Goal: Task Accomplishment & Management: Use online tool/utility

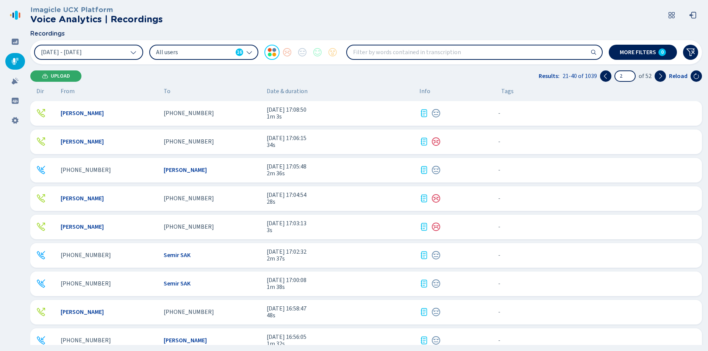
click at [63, 76] on span "Upload" at bounding box center [60, 76] width 19 height 6
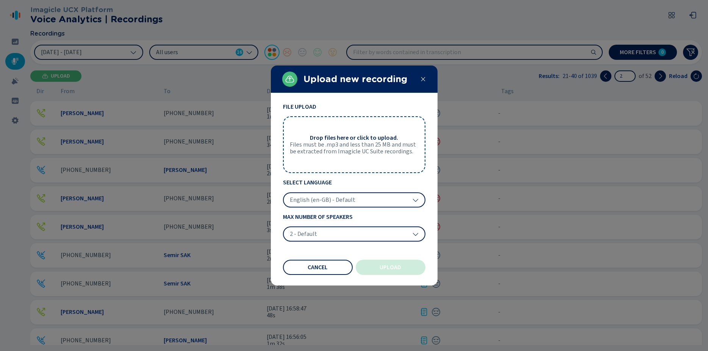
click at [318, 231] on div "2 - Default" at bounding box center [354, 234] width 142 height 15
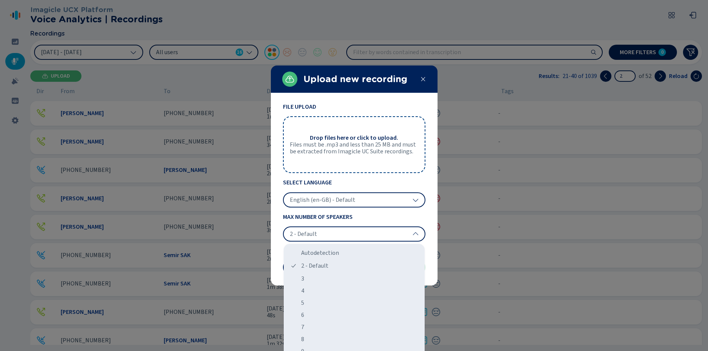
click at [319, 231] on div "2 - Default" at bounding box center [354, 234] width 142 height 15
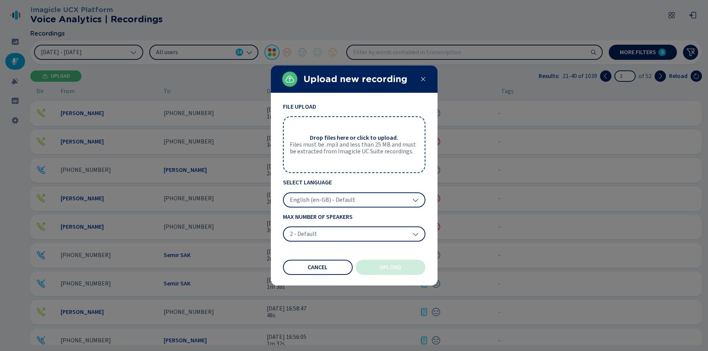
click at [321, 200] on span "English (en-GB) - Default" at bounding box center [323, 200] width 66 height 8
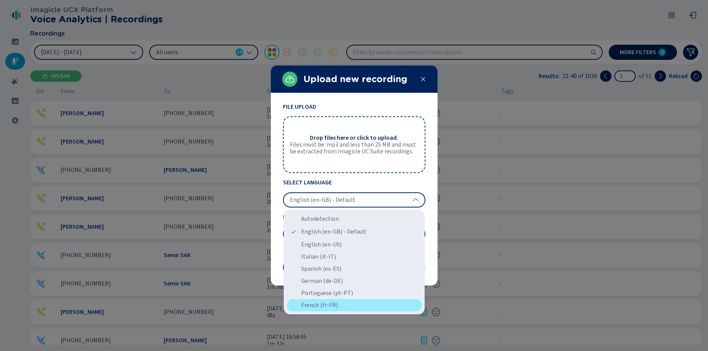
click at [310, 306] on div "French (fr-FR)" at bounding box center [354, 305] width 135 height 12
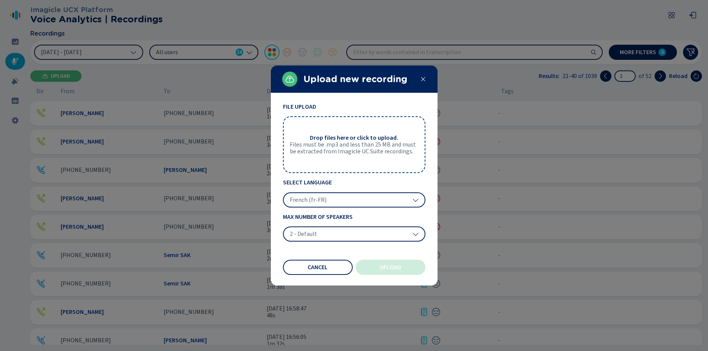
click at [314, 153] on span "Files must be .mp3 and less than 25 MB and must be extracted from Imagicle UC S…" at bounding box center [354, 148] width 129 height 14
click at [331, 270] on button "Cancel" at bounding box center [318, 267] width 70 height 15
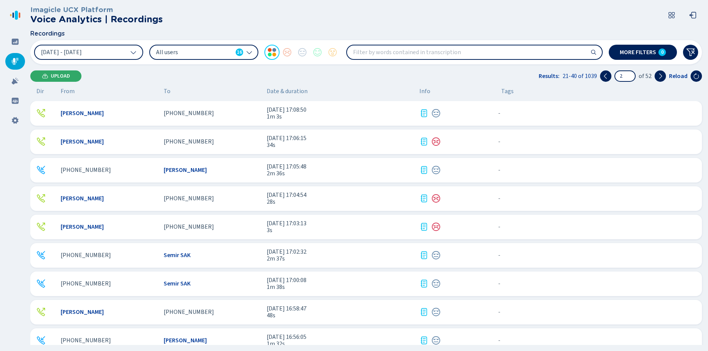
click at [69, 75] on span "Upload" at bounding box center [60, 76] width 19 height 6
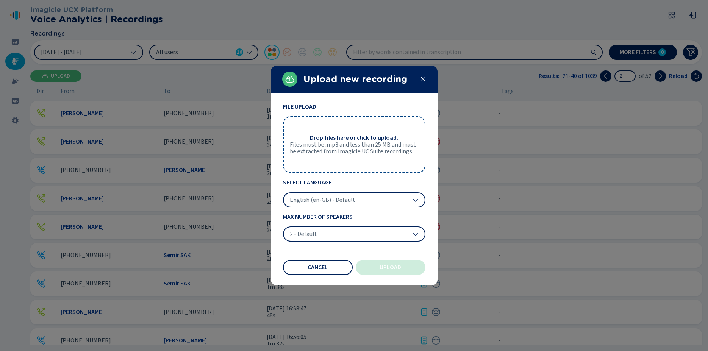
click at [311, 199] on span "English (en-GB) - Default" at bounding box center [323, 200] width 66 height 8
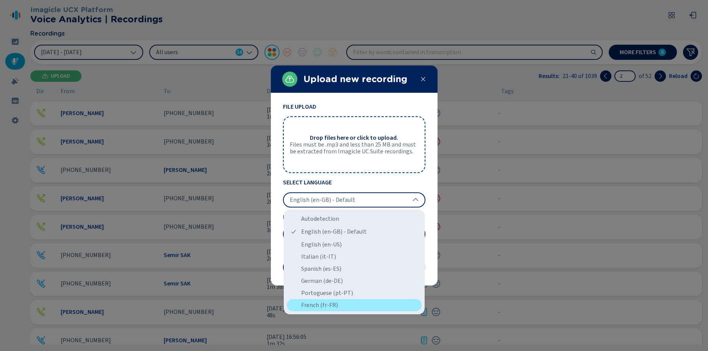
click at [318, 306] on div "French (fr-FR)" at bounding box center [354, 305] width 135 height 12
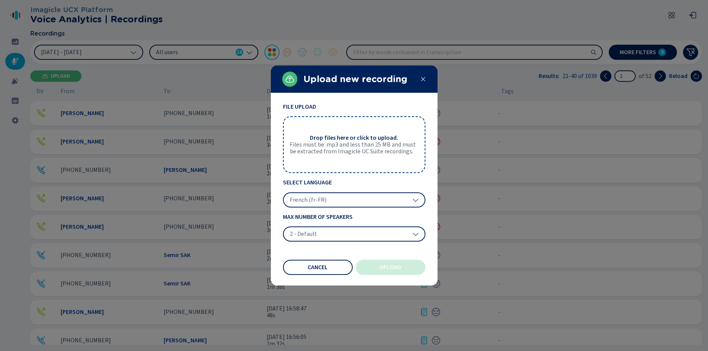
click at [322, 161] on div "Drop files here or click to upload. Files must be .mp3 and less than 25 MB and …" at bounding box center [354, 144] width 142 height 57
click at [384, 269] on span "Upload" at bounding box center [391, 267] width 22 height 6
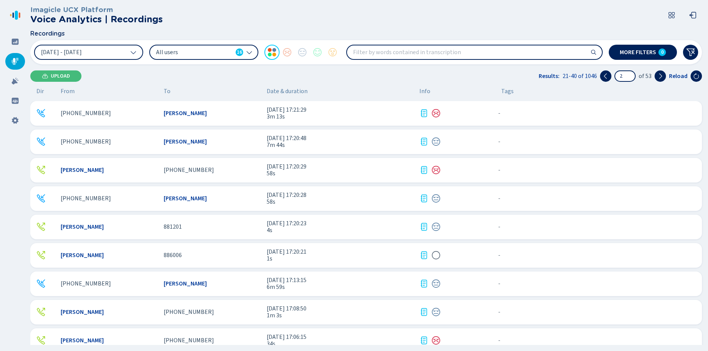
click at [362, 55] on input "search" at bounding box center [474, 52] width 255 height 14
click at [281, 92] on span "Date & duration" at bounding box center [340, 91] width 147 height 7
click at [133, 52] on icon at bounding box center [133, 52] width 6 height 6
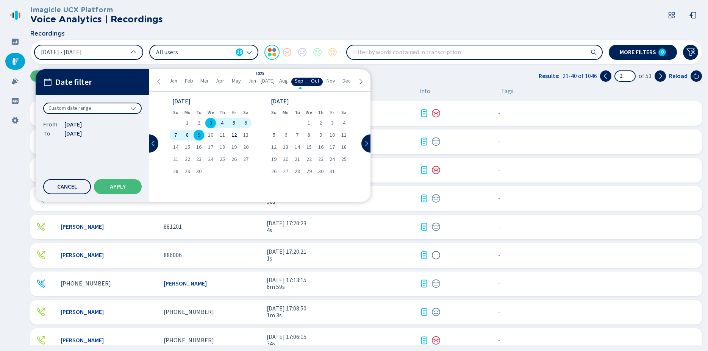
click at [281, 81] on span "Aug" at bounding box center [283, 81] width 9 height 6
click at [288, 158] on span "18" at bounding box center [285, 159] width 5 height 5
click at [283, 157] on span "18" at bounding box center [285, 159] width 5 height 5
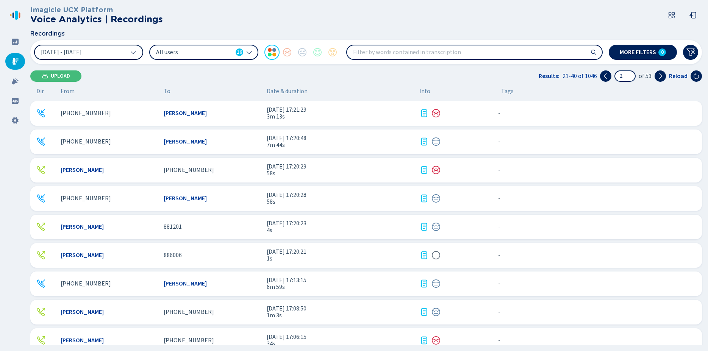
click at [103, 53] on button "[DATE] - [DATE]" at bounding box center [88, 52] width 109 height 15
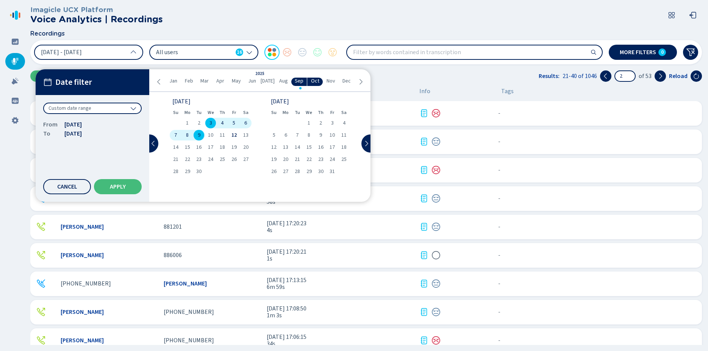
click at [282, 82] on span "Aug" at bounding box center [283, 81] width 9 height 6
click at [283, 158] on span "18" at bounding box center [285, 159] width 5 height 5
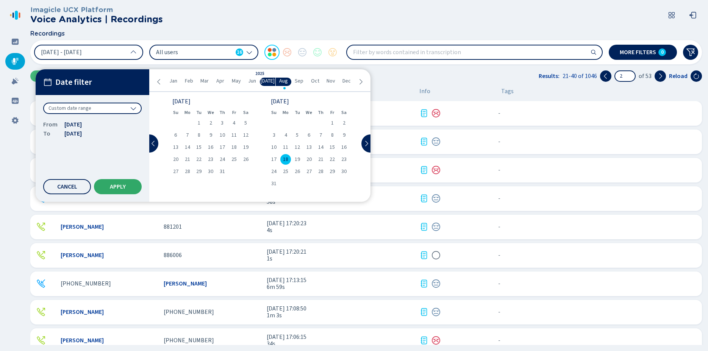
click at [120, 192] on button "Apply" at bounding box center [118, 186] width 48 height 15
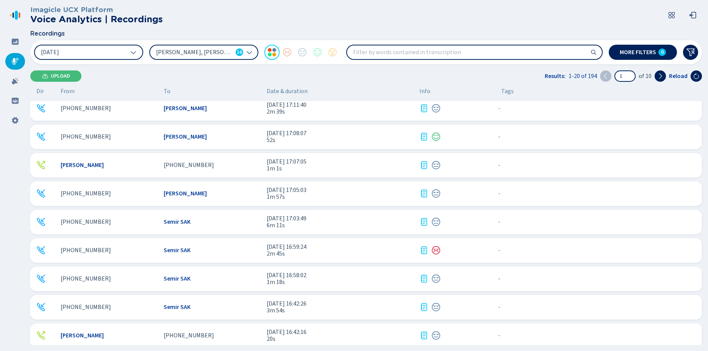
scroll to position [323, 0]
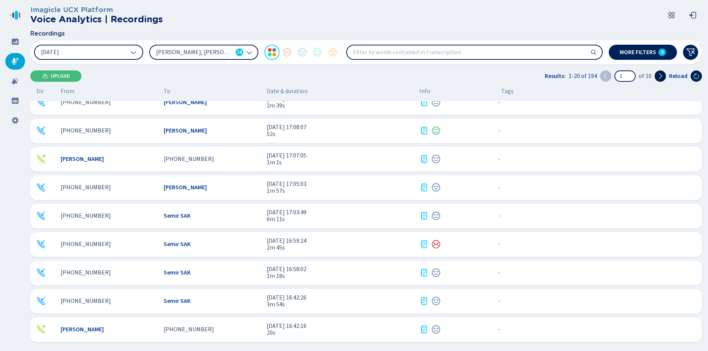
click at [663, 77] on icon at bounding box center [660, 76] width 6 height 6
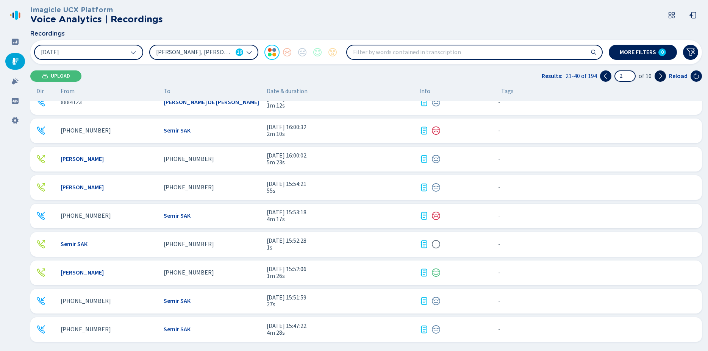
scroll to position [33, 0]
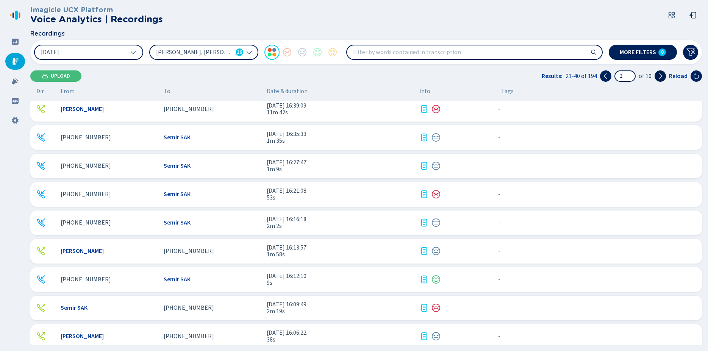
click at [661, 77] on icon at bounding box center [660, 76] width 6 height 6
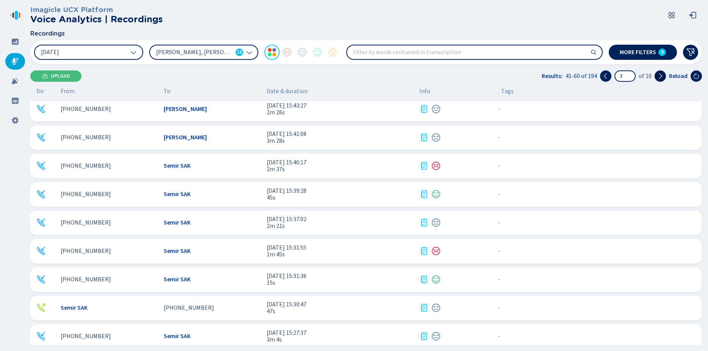
click at [660, 77] on icon at bounding box center [660, 76] width 6 height 6
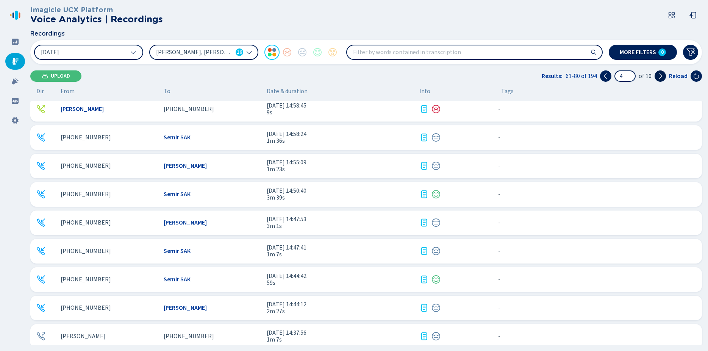
click at [660, 77] on icon at bounding box center [660, 76] width 6 height 6
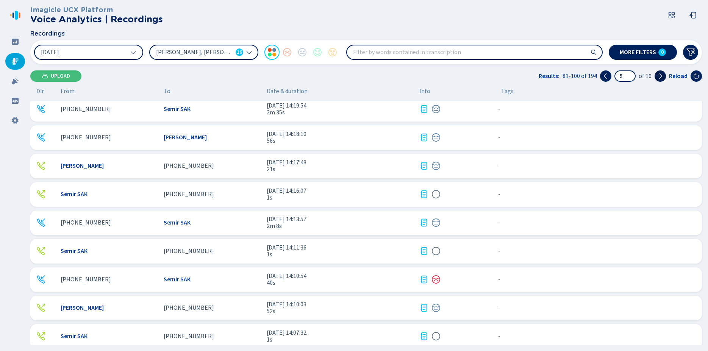
click at [660, 77] on icon at bounding box center [660, 76] width 6 height 6
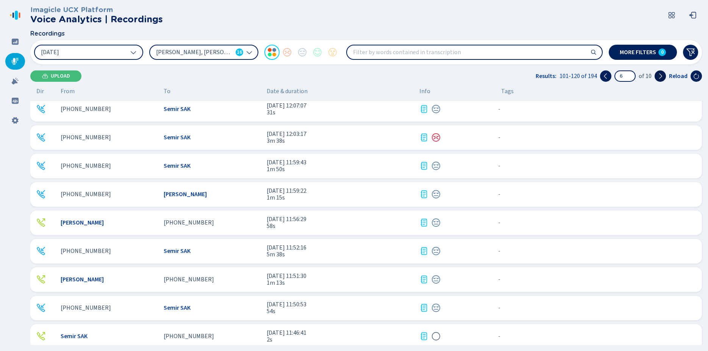
click at [660, 77] on icon at bounding box center [660, 76] width 6 height 6
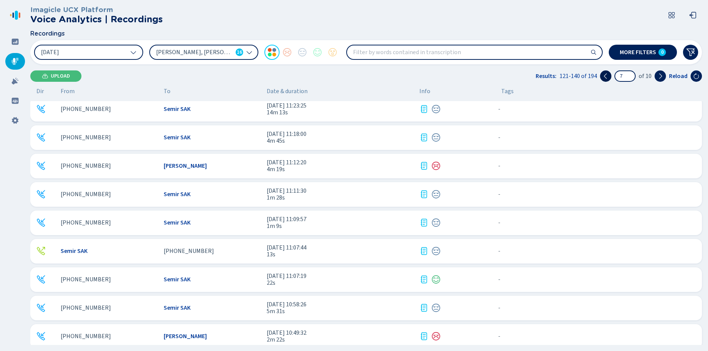
click at [608, 78] on icon at bounding box center [606, 76] width 6 height 6
type input "6"
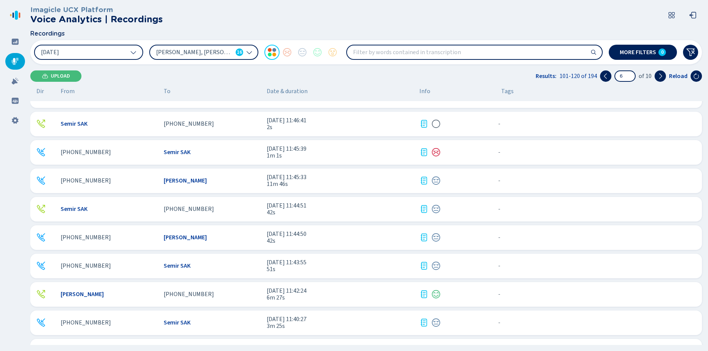
scroll to position [246, 0]
click at [251, 55] on icon at bounding box center [249, 52] width 6 height 6
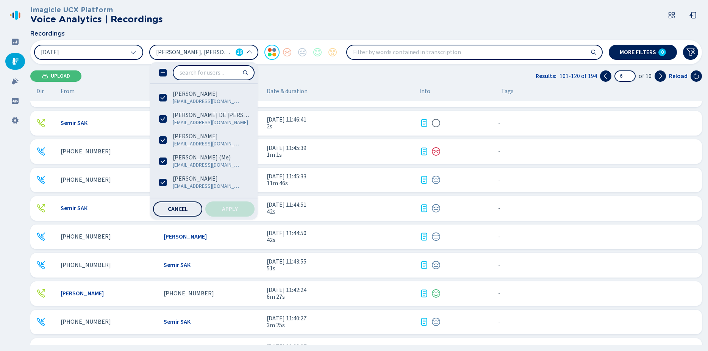
click at [172, 208] on span "Cancel" at bounding box center [178, 209] width 20 height 6
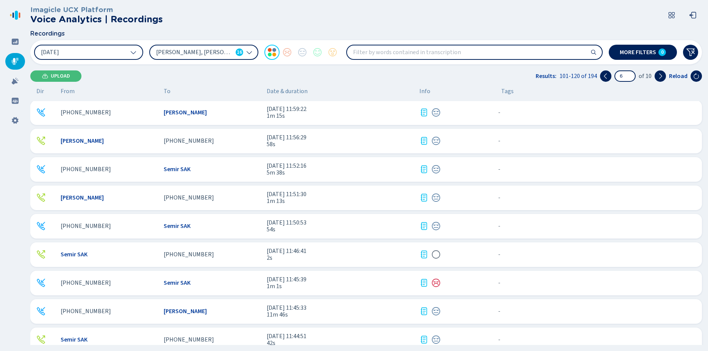
scroll to position [0, 0]
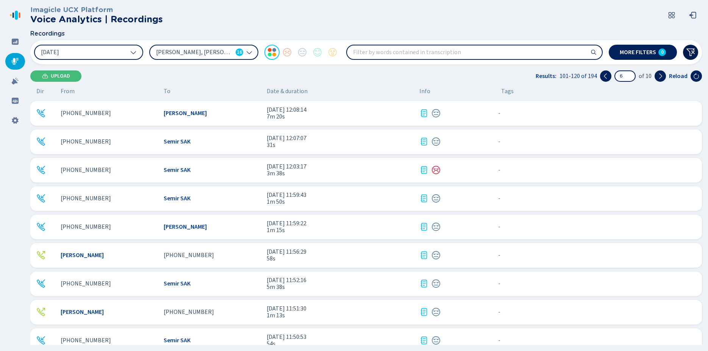
click at [692, 53] on icon at bounding box center [690, 52] width 9 height 9
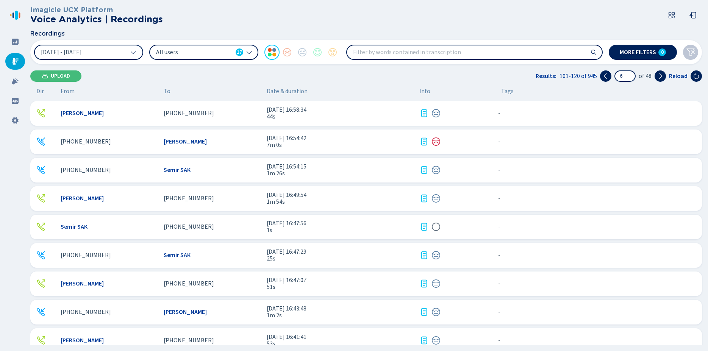
click at [134, 52] on icon at bounding box center [133, 52] width 6 height 6
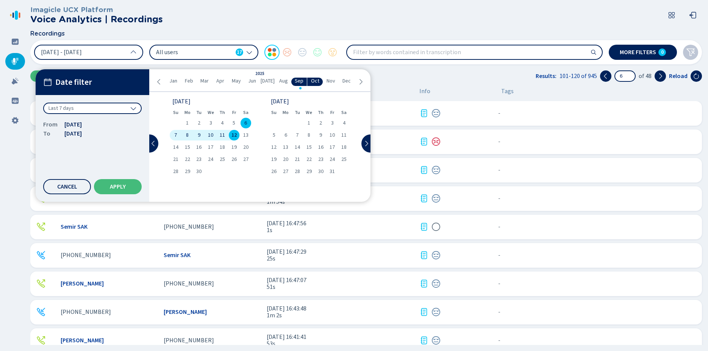
click at [281, 82] on span "Aug" at bounding box center [283, 81] width 9 height 6
click at [66, 186] on span "Cancel" at bounding box center [67, 187] width 20 height 6
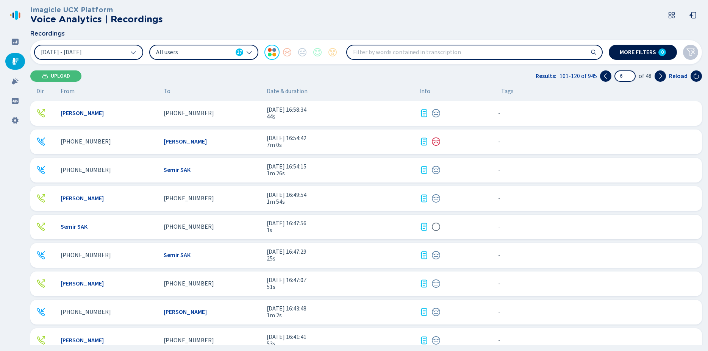
click at [643, 52] on span "More filters" at bounding box center [638, 52] width 36 height 6
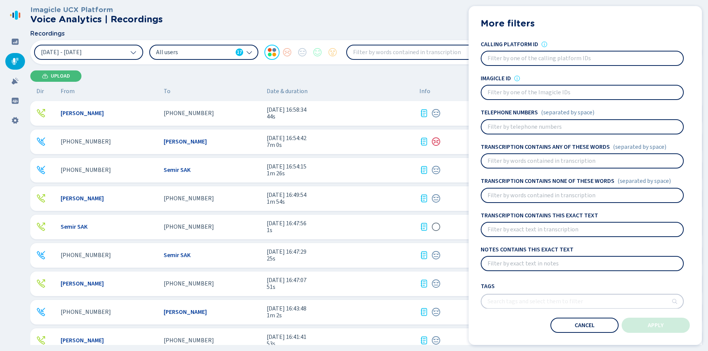
click at [533, 128] on input at bounding box center [582, 127] width 202 height 14
click at [504, 126] on input at bounding box center [582, 127] width 202 height 14
paste input "[PHONE_NUMBER]"
type input "[PHONE_NUMBER]"
click at [653, 326] on span "Apply" at bounding box center [656, 325] width 16 height 6
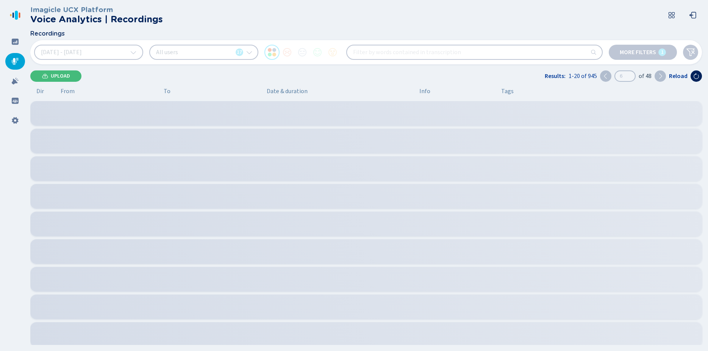
type input "1"
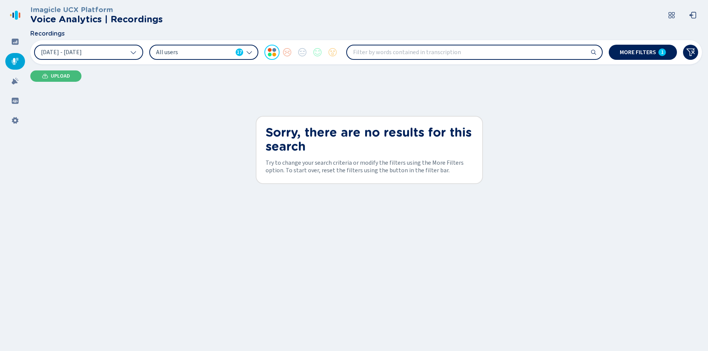
click at [134, 52] on icon at bounding box center [133, 52] width 6 height 6
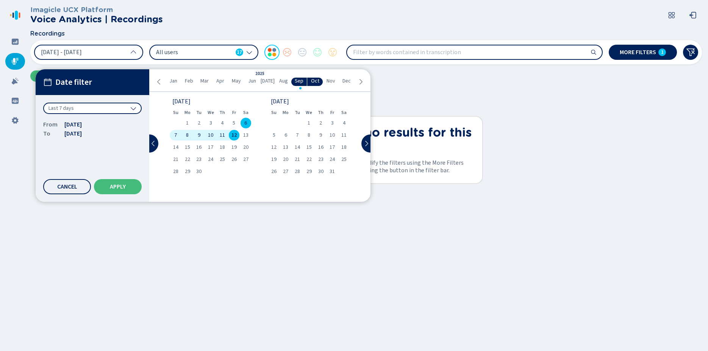
click at [285, 83] on span "Aug" at bounding box center [283, 81] width 9 height 6
click at [333, 122] on span "1" at bounding box center [332, 122] width 3 height 5
click at [296, 159] on span "19" at bounding box center [297, 159] width 5 height 5
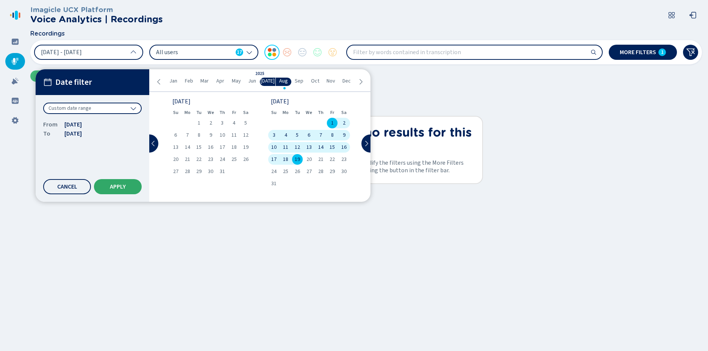
click at [121, 187] on span "Apply" at bounding box center [118, 187] width 16 height 6
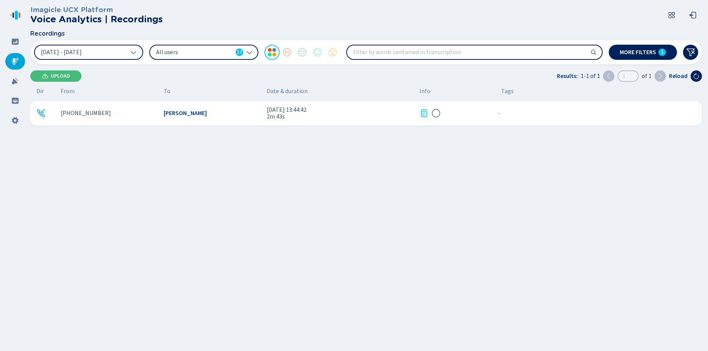
click at [184, 111] on span "[PERSON_NAME]" at bounding box center [185, 113] width 43 height 7
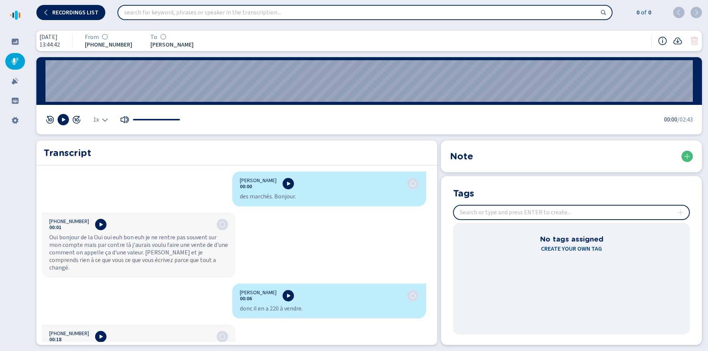
click at [480, 215] on input "insert" at bounding box center [571, 213] width 235 height 14
click at [49, 12] on button "Recordings list" at bounding box center [70, 12] width 69 height 15
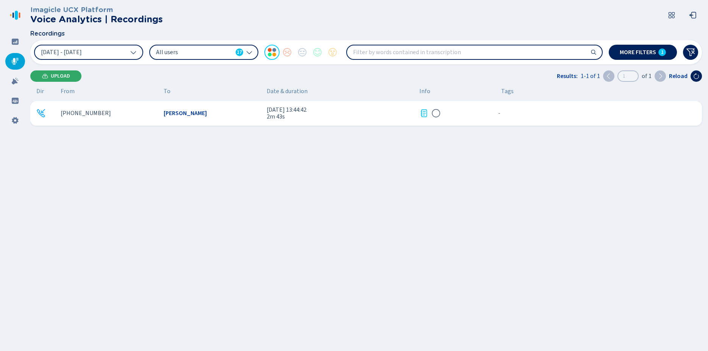
click at [50, 73] on button "Upload" at bounding box center [55, 75] width 51 height 11
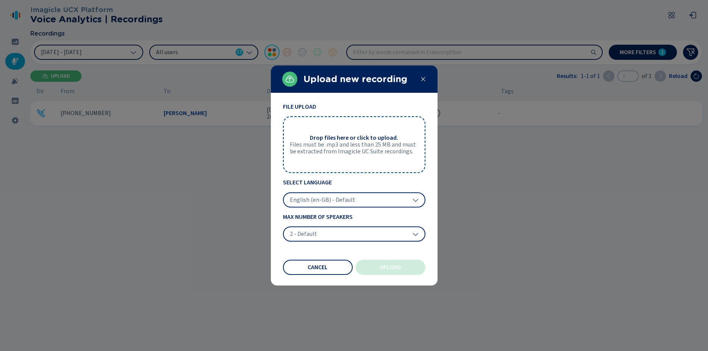
click at [332, 202] on span "English (en-GB) - Default" at bounding box center [323, 200] width 66 height 8
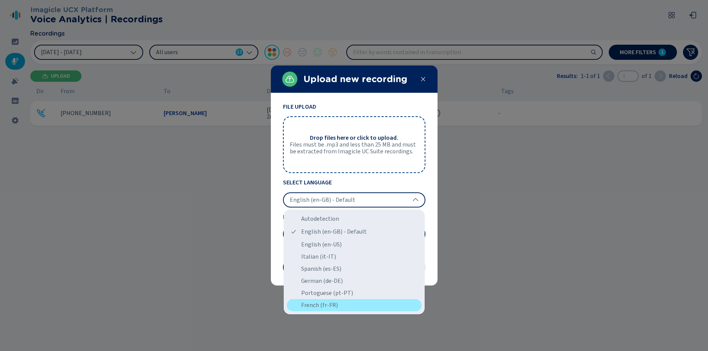
click at [319, 303] on div "French (fr-FR)" at bounding box center [354, 305] width 135 height 12
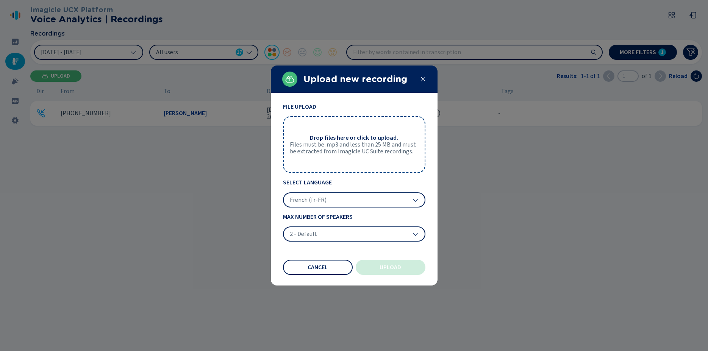
click at [317, 143] on span "Files must be .mp3 and less than 25 MB and must be extracted from Imagicle UC S…" at bounding box center [354, 148] width 129 height 14
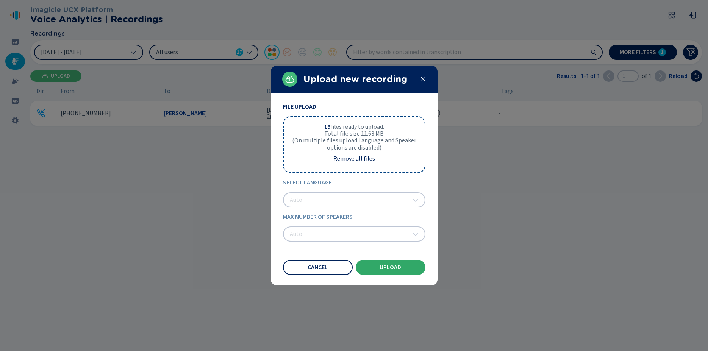
click at [389, 267] on span "Upload" at bounding box center [391, 267] width 22 height 6
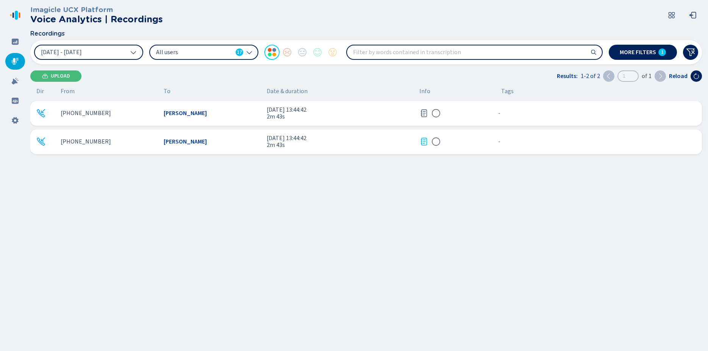
click at [133, 53] on icon at bounding box center [133, 53] width 5 height 3
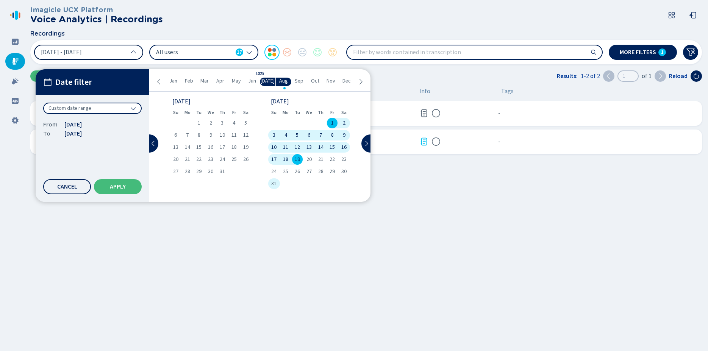
click at [273, 184] on span "31" at bounding box center [273, 183] width 5 height 5
click at [273, 171] on span "24" at bounding box center [273, 171] width 5 height 5
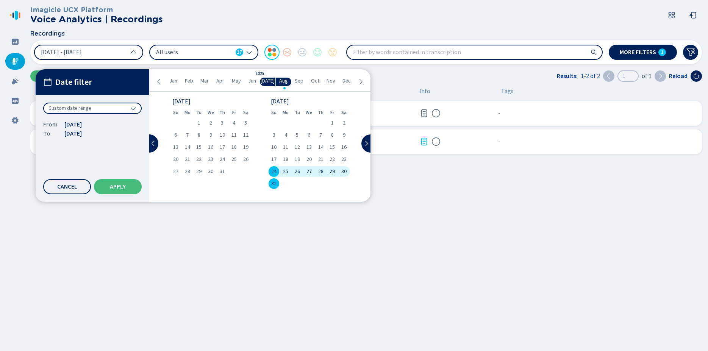
click at [298, 80] on span "Sep" at bounding box center [299, 81] width 9 height 6
click at [236, 134] on span "12" at bounding box center [233, 135] width 5 height 5
click at [82, 128] on span "[DATE]" at bounding box center [72, 124] width 17 height 9
click at [283, 83] on span "Aug" at bounding box center [283, 81] width 9 height 6
click at [274, 170] on span "24" at bounding box center [273, 171] width 5 height 5
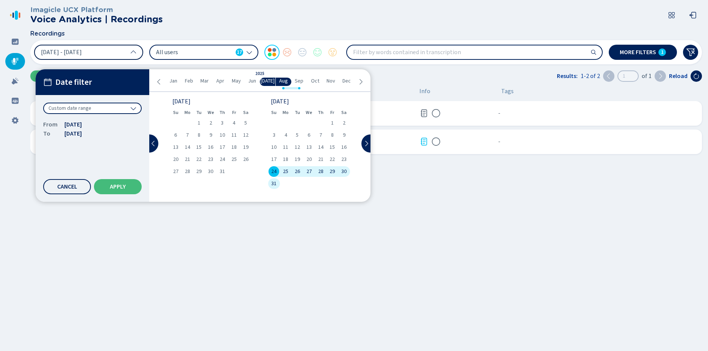
click at [298, 81] on span "Sep" at bounding box center [299, 81] width 9 height 6
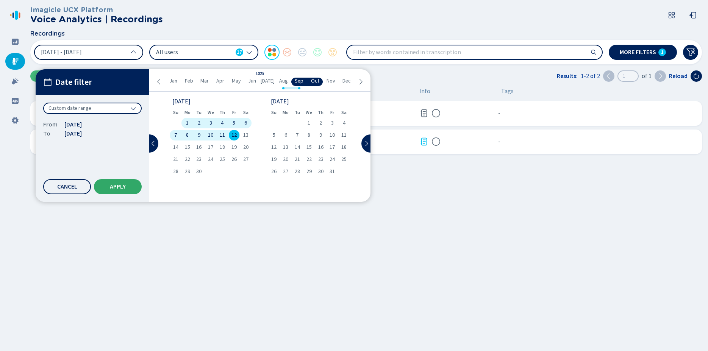
click at [124, 189] on span "Apply" at bounding box center [118, 187] width 16 height 6
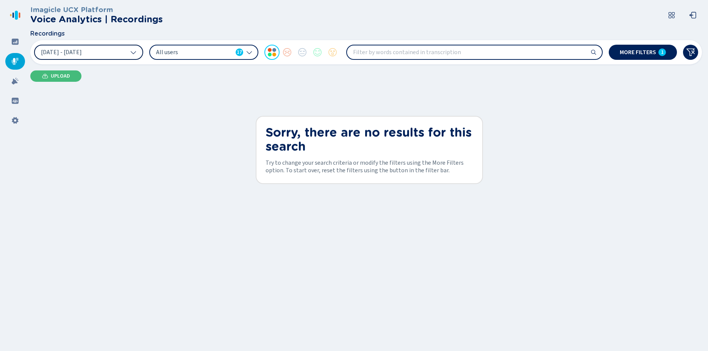
click at [133, 53] on icon at bounding box center [133, 53] width 5 height 3
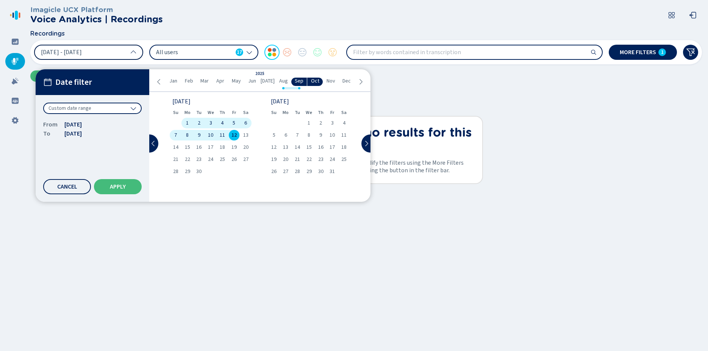
click at [284, 82] on span "Aug" at bounding box center [283, 81] width 9 height 6
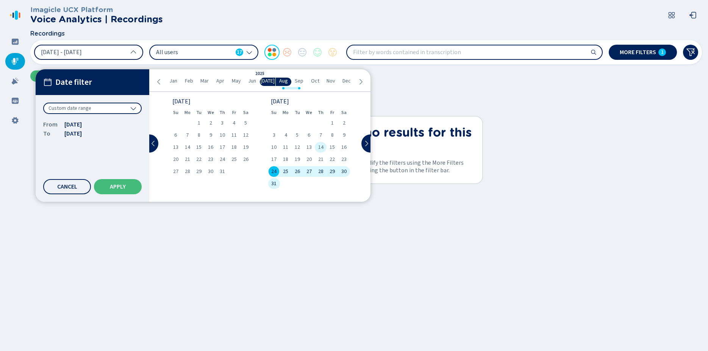
click at [321, 148] on span "14" at bounding box center [320, 147] width 5 height 5
click at [298, 81] on span "Sep" at bounding box center [299, 81] width 9 height 6
click at [232, 134] on span "12" at bounding box center [233, 135] width 5 height 5
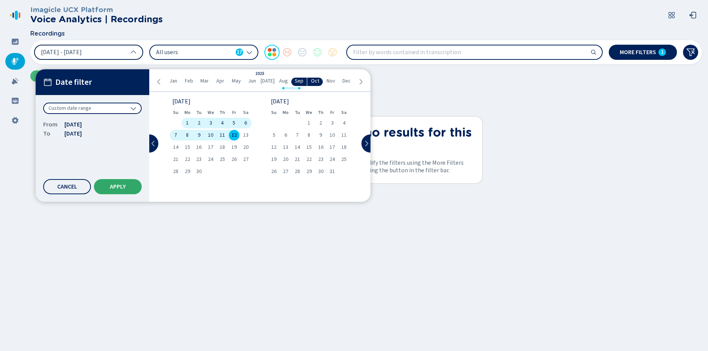
click at [116, 189] on span "Apply" at bounding box center [118, 187] width 16 height 6
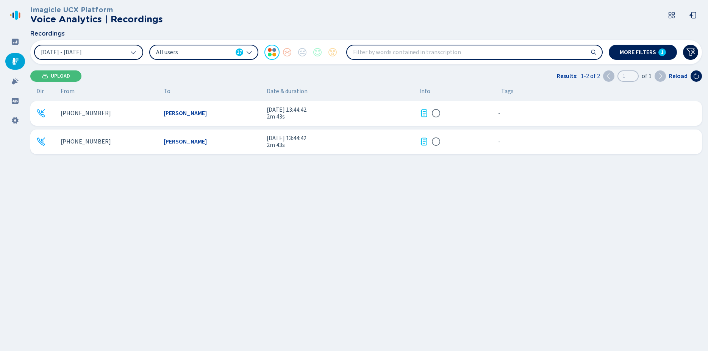
click at [691, 52] on icon at bounding box center [690, 52] width 9 height 9
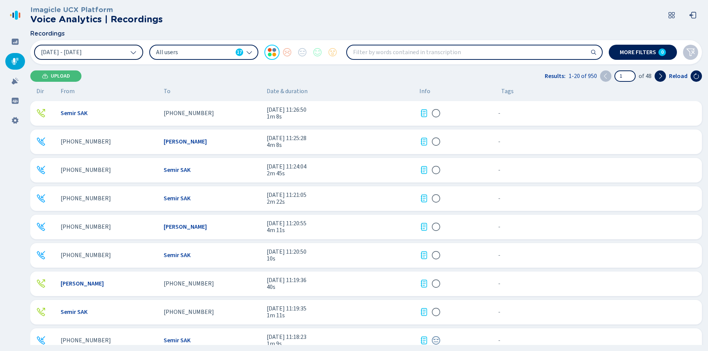
click at [198, 53] on span "All users" at bounding box center [194, 52] width 77 height 8
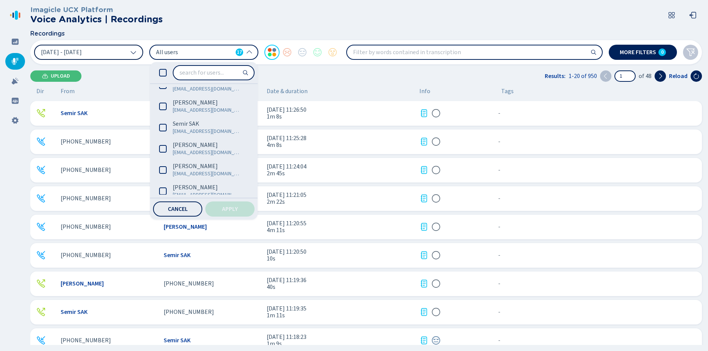
scroll to position [245, 0]
click at [156, 172] on label "[PERSON_NAME] [EMAIL_ADDRESS][DOMAIN_NAME]" at bounding box center [202, 171] width 98 height 21
click at [225, 207] on span "Apply" at bounding box center [230, 209] width 16 height 6
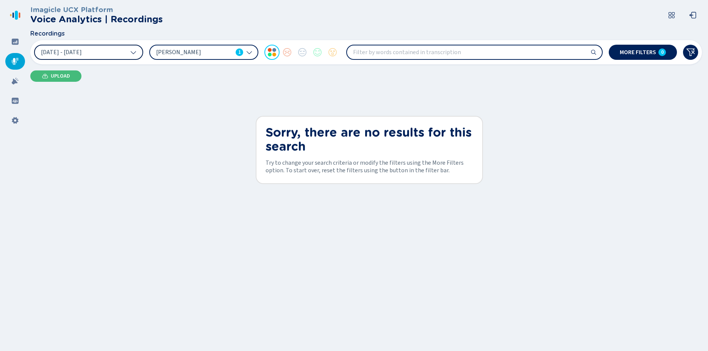
click at [133, 52] on icon at bounding box center [133, 52] width 6 height 6
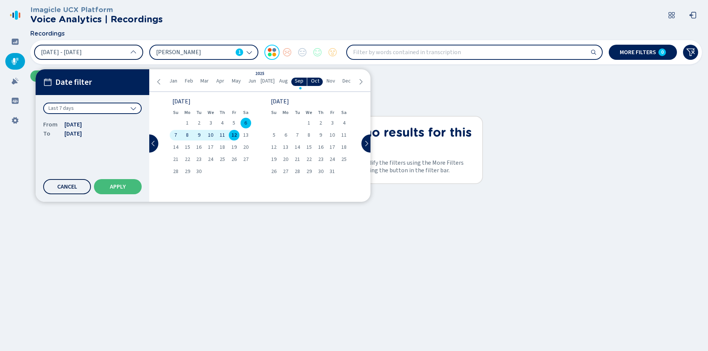
click at [72, 190] on button "Cancel" at bounding box center [67, 186] width 48 height 15
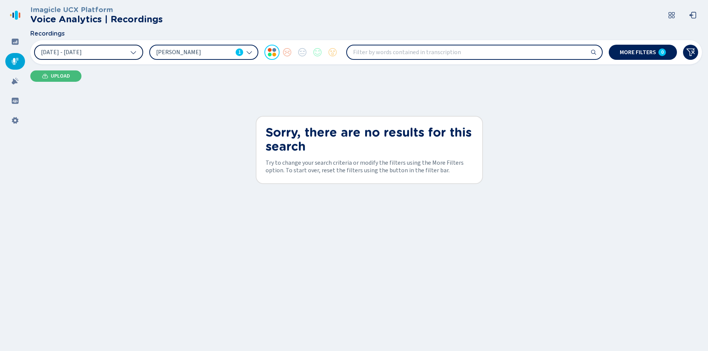
drag, startPoint x: 689, startPoint y: 52, endPoint x: 606, endPoint y: 63, distance: 83.7
click at [690, 52] on icon at bounding box center [690, 52] width 9 height 9
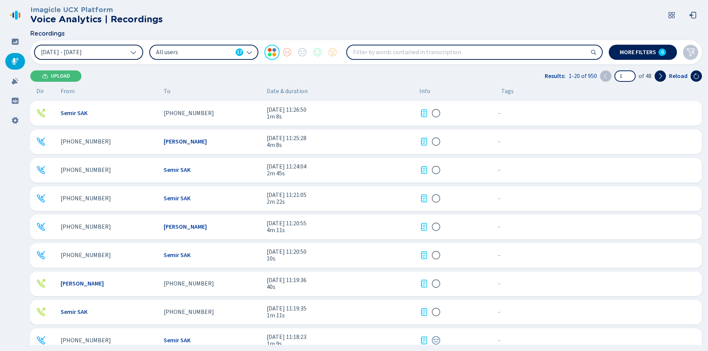
click at [247, 53] on icon at bounding box center [249, 52] width 6 height 6
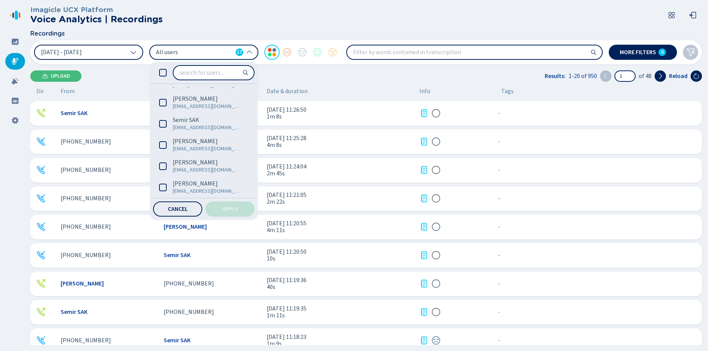
scroll to position [253, 0]
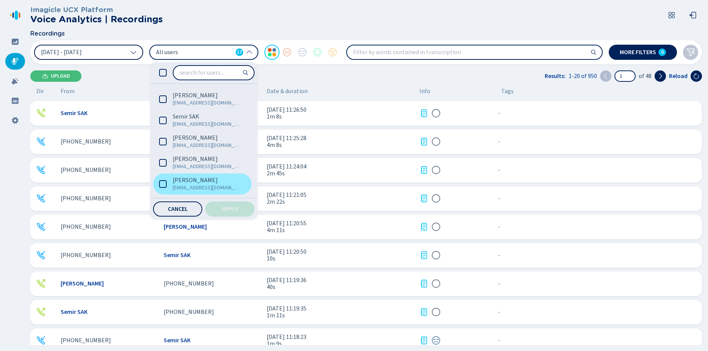
click at [236, 184] on span "[EMAIL_ADDRESS][DOMAIN_NAME]" at bounding box center [207, 188] width 68 height 8
click at [230, 186] on span "[EMAIL_ADDRESS][DOMAIN_NAME]" at bounding box center [207, 188] width 68 height 8
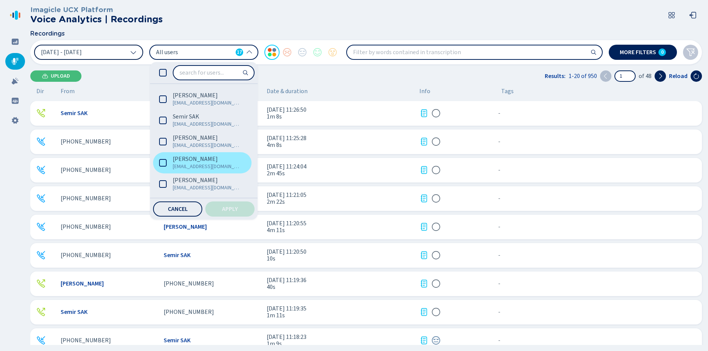
click at [169, 166] on label "[PERSON_NAME] [EMAIL_ADDRESS][DOMAIN_NAME]" at bounding box center [202, 162] width 98 height 21
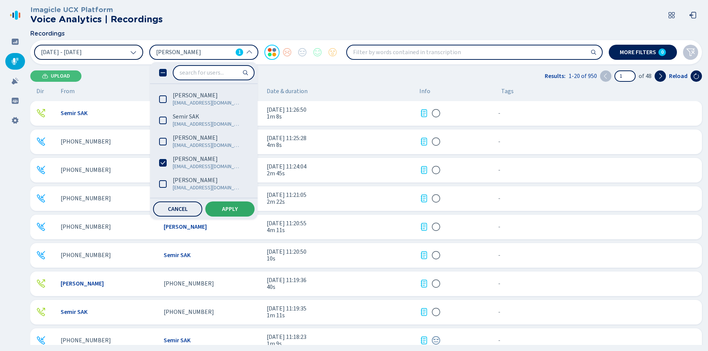
click at [212, 212] on button "Apply" at bounding box center [229, 209] width 49 height 15
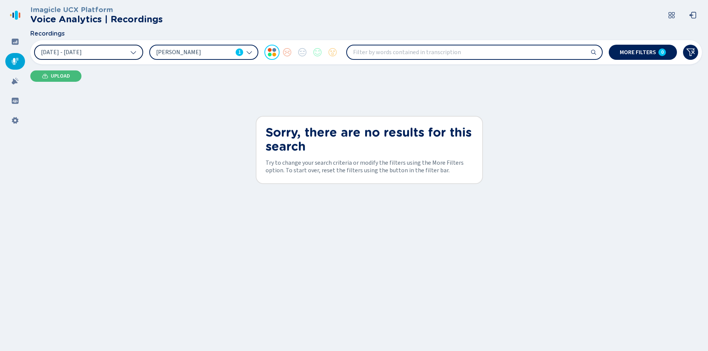
click at [134, 50] on icon at bounding box center [133, 52] width 6 height 6
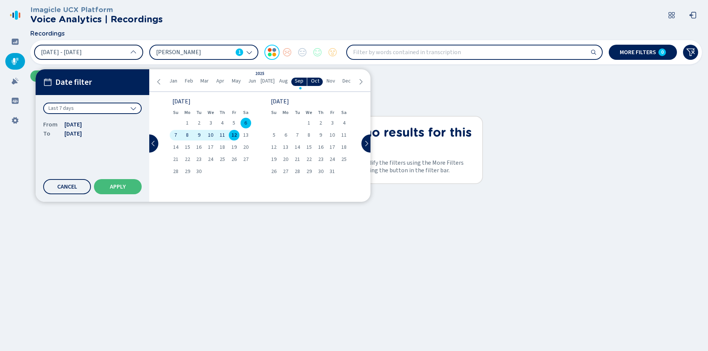
click at [283, 83] on span "Aug" at bounding box center [283, 81] width 9 height 6
click at [273, 169] on span "24" at bounding box center [273, 171] width 5 height 5
click at [299, 81] on span "Sep" at bounding box center [299, 81] width 9 height 6
click at [233, 136] on span "12" at bounding box center [233, 135] width 5 height 5
click at [116, 189] on span "Apply" at bounding box center [118, 187] width 16 height 6
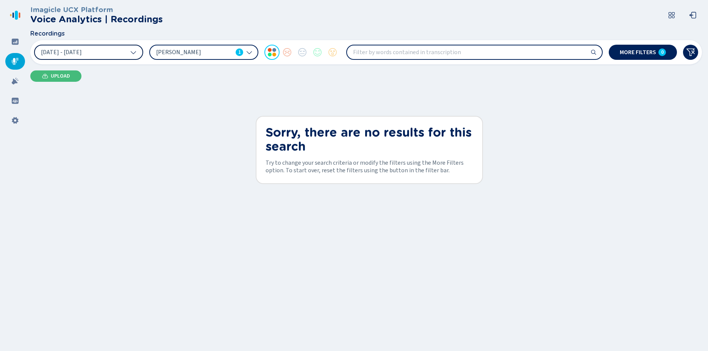
click at [251, 49] on div "[PERSON_NAME] 1" at bounding box center [203, 52] width 109 height 15
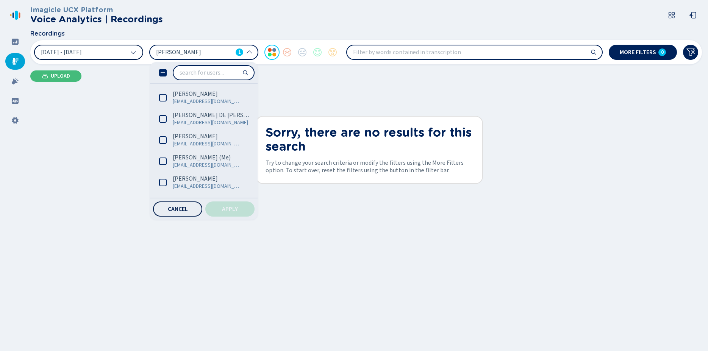
click at [181, 211] on span "Cancel" at bounding box center [178, 209] width 20 height 6
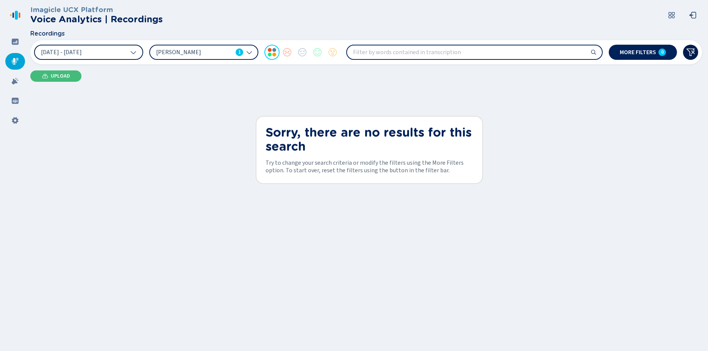
click at [694, 51] on icon at bounding box center [690, 52] width 9 height 9
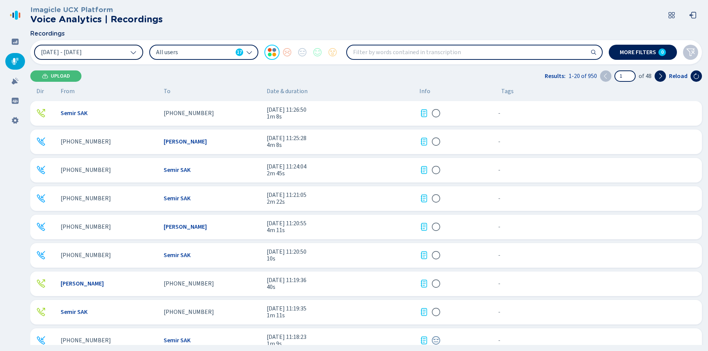
click at [414, 52] on input "search" at bounding box center [474, 52] width 255 height 14
type input "whats"
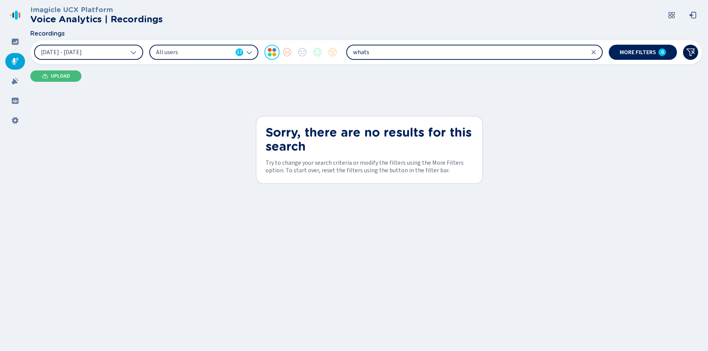
click at [689, 52] on icon at bounding box center [690, 52] width 9 height 9
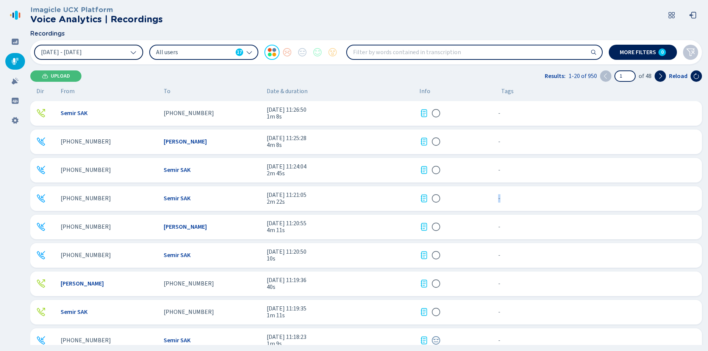
drag, startPoint x: 705, startPoint y: 152, endPoint x: 707, endPoint y: 191, distance: 38.7
click at [707, 191] on div "Imagicle UCX Platform Voice Analytics | Recordings Recordings [DATE] - [DATE] A…" at bounding box center [369, 175] width 678 height 351
drag, startPoint x: 702, startPoint y: 176, endPoint x: 700, endPoint y: 216, distance: 40.2
click at [700, 216] on div "Semir SAK [PHONE_NUMBER] [DATE] 11:26:50 1m 8s - {{hiddenTagsCount}} more [PHON…" at bounding box center [367, 223] width 675 height 244
click at [54, 75] on span "Upload" at bounding box center [60, 76] width 19 height 6
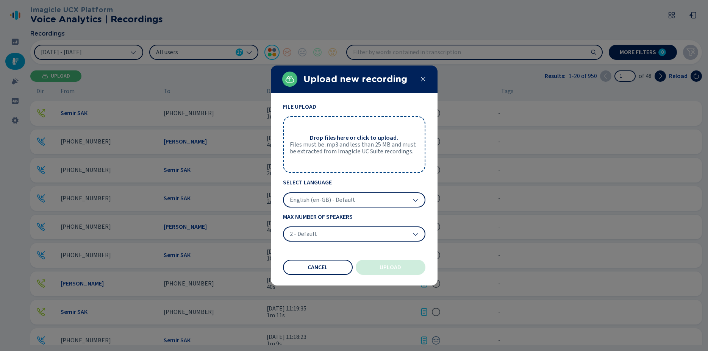
click at [298, 198] on span "English (en-GB) - Default" at bounding box center [323, 200] width 66 height 8
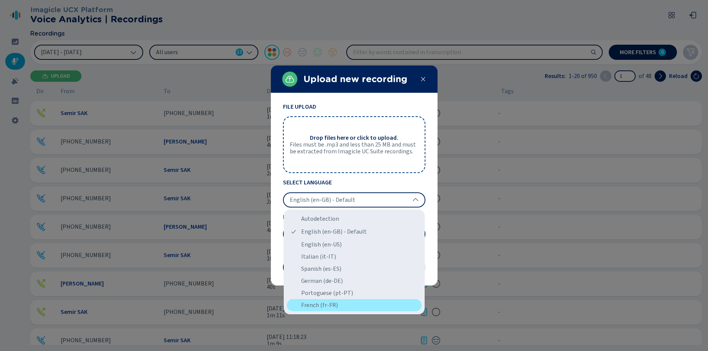
click at [307, 303] on div "French (fr-FR)" at bounding box center [354, 305] width 135 height 12
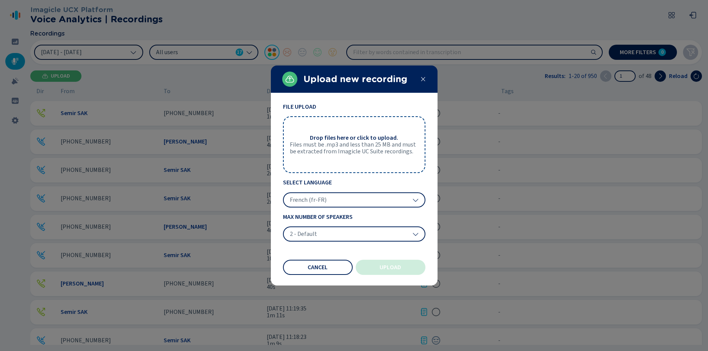
click at [319, 152] on span "Files must be .mp3 and less than 25 MB and must be extracted from Imagicle UC S…" at bounding box center [354, 148] width 129 height 14
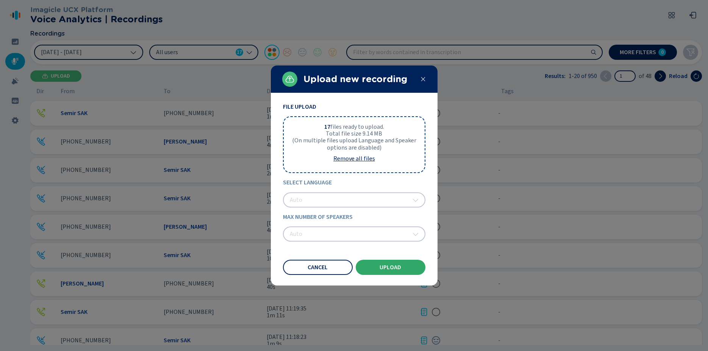
click at [405, 269] on button "Upload" at bounding box center [391, 267] width 70 height 15
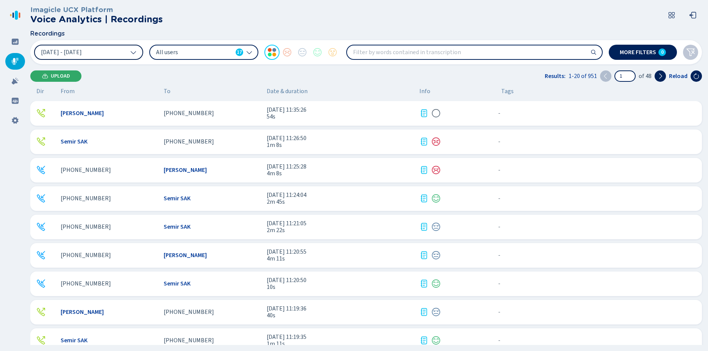
click at [57, 76] on span "Upload" at bounding box center [60, 76] width 19 height 6
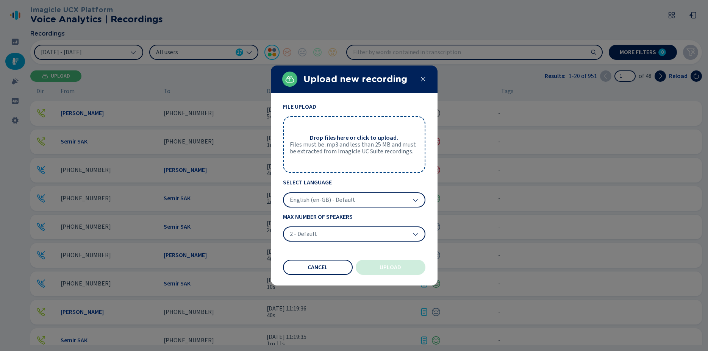
click at [308, 195] on div "English (en-GB) - Default" at bounding box center [354, 199] width 142 height 15
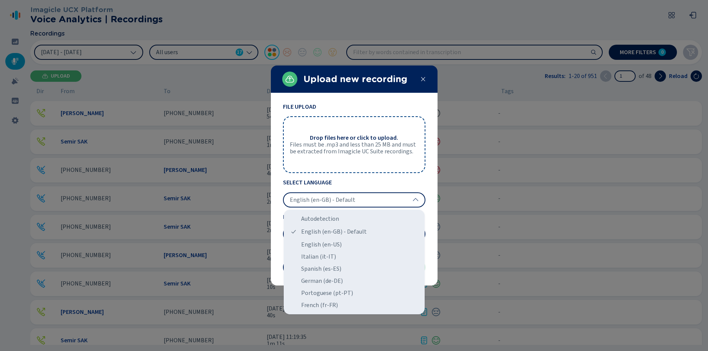
click at [311, 305] on div "French (fr-FR)" at bounding box center [354, 305] width 135 height 12
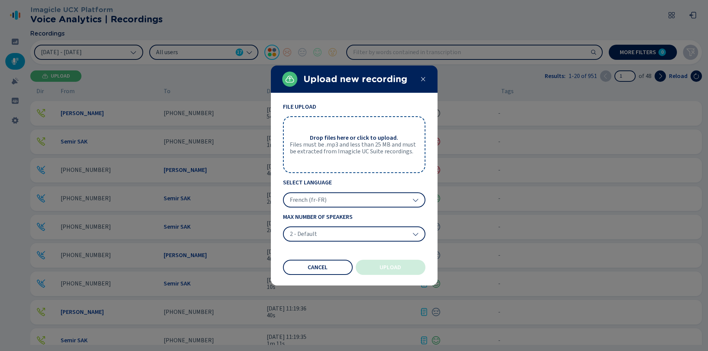
click at [321, 152] on span "Files must be .mp3 and less than 25 MB and must be extracted from Imagicle UC S…" at bounding box center [354, 148] width 129 height 14
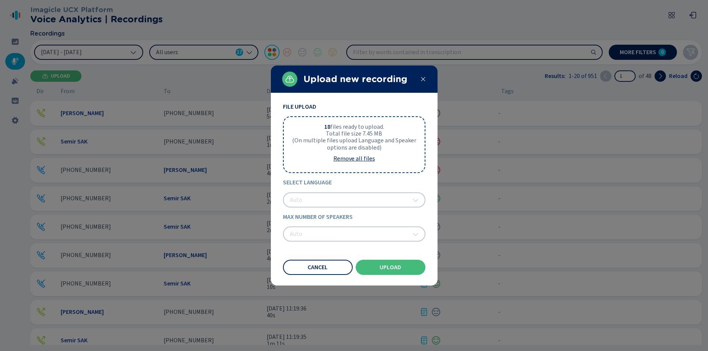
click at [397, 269] on span "Upload" at bounding box center [391, 267] width 22 height 6
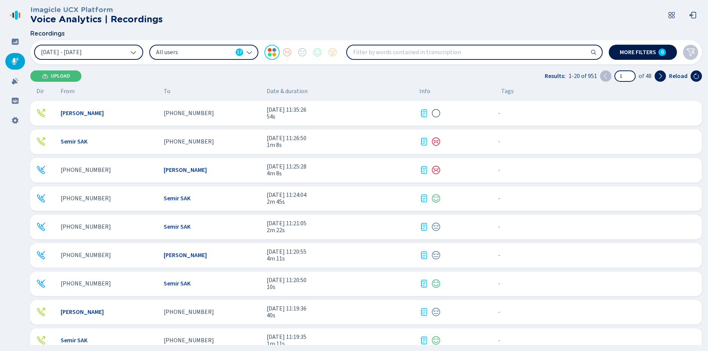
click at [643, 55] on span "More filters" at bounding box center [638, 52] width 36 height 6
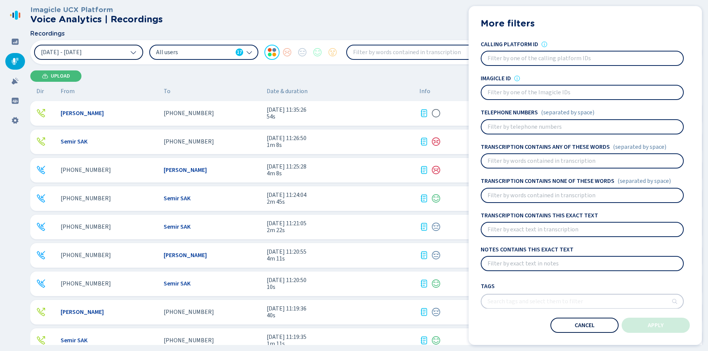
click at [598, 325] on button "Cancel" at bounding box center [584, 325] width 68 height 15
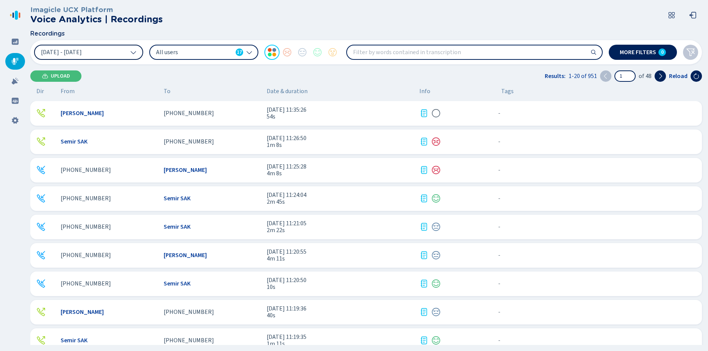
click at [136, 53] on icon at bounding box center [133, 52] width 6 height 6
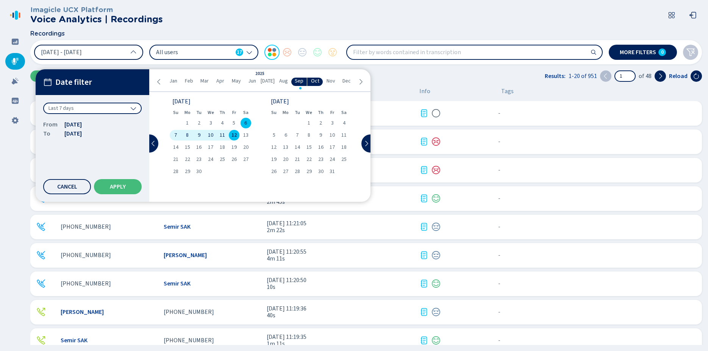
click at [282, 82] on span "Aug" at bounding box center [283, 81] width 9 height 6
click at [275, 159] on span "17" at bounding box center [273, 159] width 5 height 5
click at [298, 81] on span "Sep" at bounding box center [299, 81] width 9 height 6
click at [234, 133] on span "12" at bounding box center [233, 135] width 5 height 5
click at [130, 183] on button "Apply" at bounding box center [118, 186] width 48 height 15
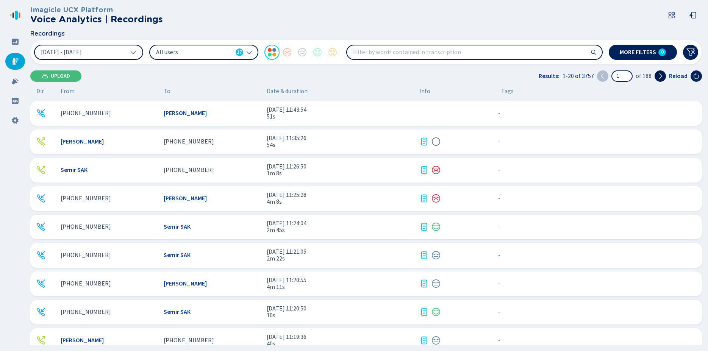
click at [662, 75] on icon at bounding box center [660, 76] width 6 height 6
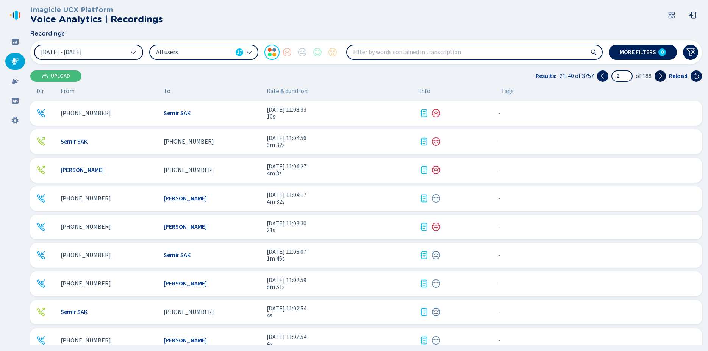
click at [662, 75] on icon at bounding box center [660, 76] width 6 height 6
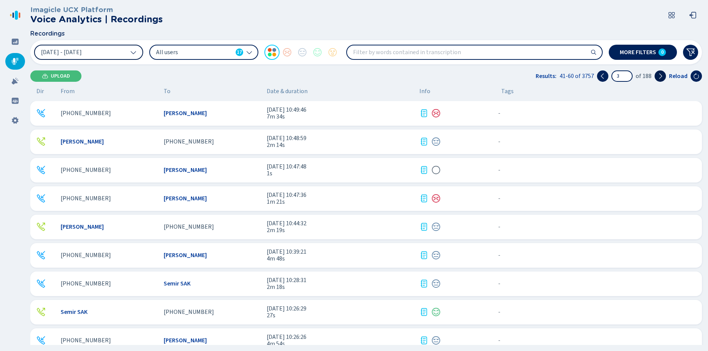
click at [662, 75] on icon at bounding box center [660, 76] width 6 height 6
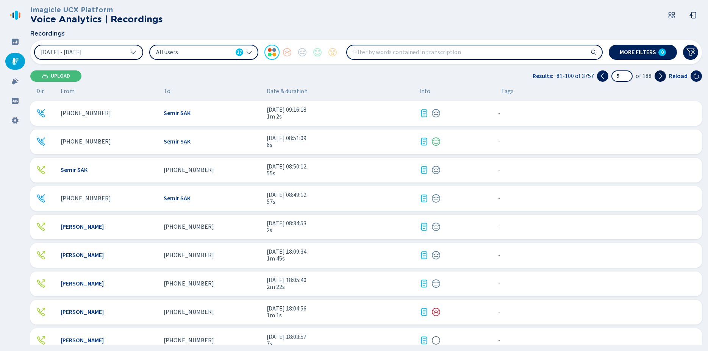
click at [662, 75] on icon at bounding box center [660, 76] width 6 height 6
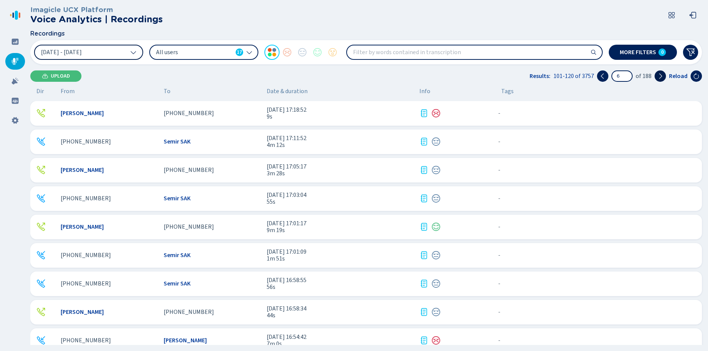
click at [662, 75] on icon at bounding box center [660, 76] width 6 height 6
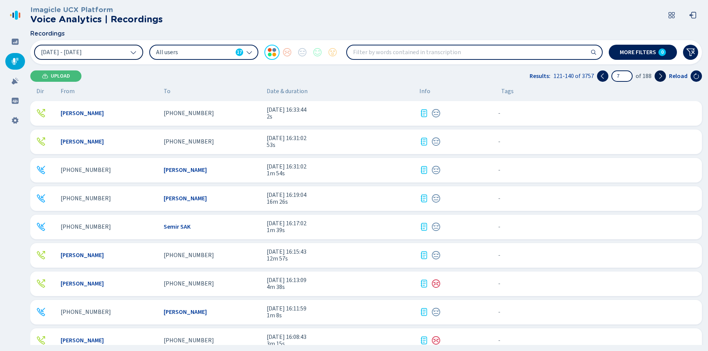
click at [662, 75] on icon at bounding box center [660, 76] width 6 height 6
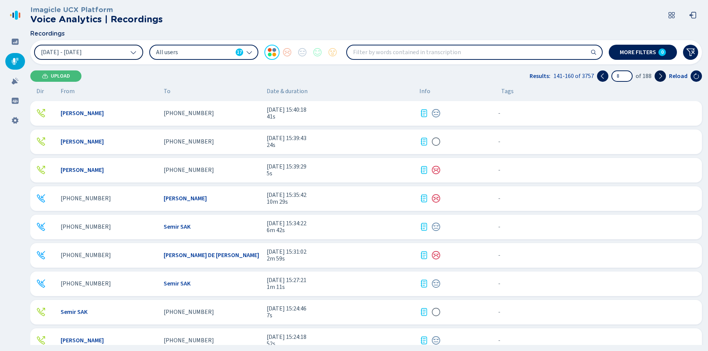
click at [662, 75] on icon at bounding box center [660, 76] width 6 height 6
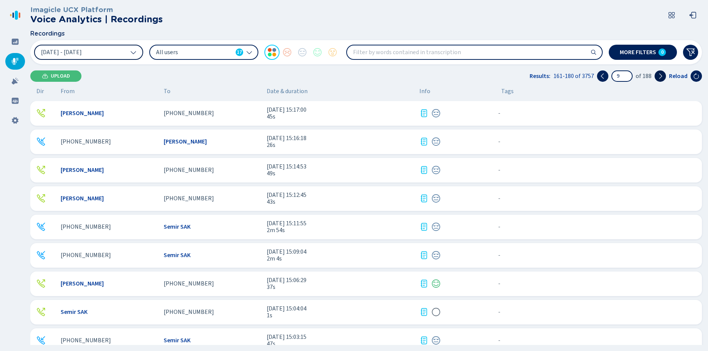
click at [662, 75] on icon at bounding box center [660, 76] width 6 height 6
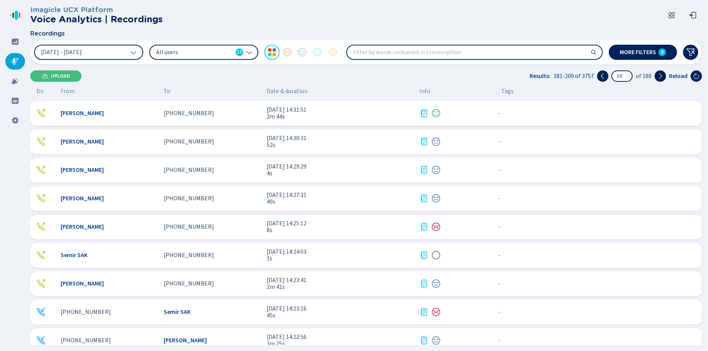
click at [662, 75] on icon at bounding box center [660, 76] width 6 height 6
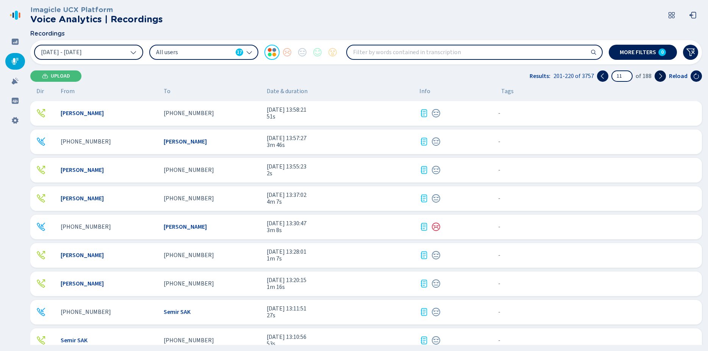
click at [662, 75] on icon at bounding box center [660, 76] width 6 height 6
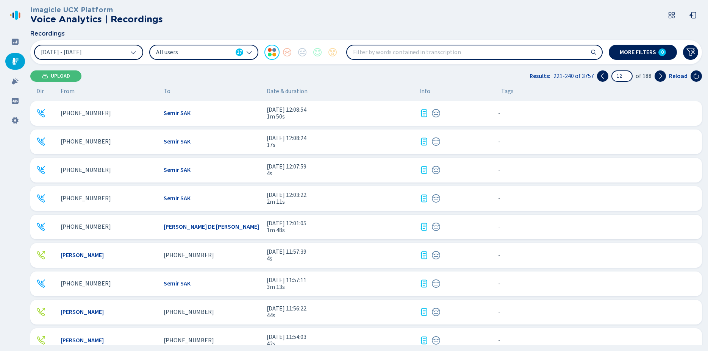
click at [428, 91] on span "Info" at bounding box center [424, 91] width 11 height 7
click at [443, 94] on div "Info" at bounding box center [454, 91] width 70 height 7
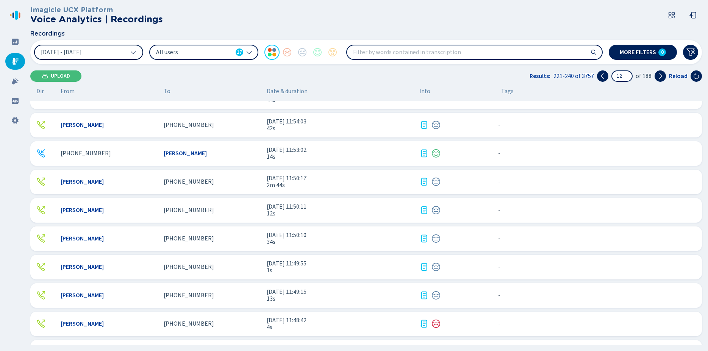
scroll to position [0, 0]
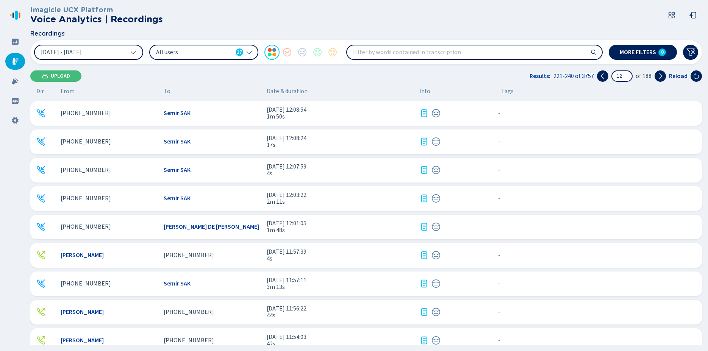
click at [175, 93] on div "To" at bounding box center [212, 91] width 97 height 7
click at [167, 93] on span "To" at bounding box center [167, 91] width 7 height 7
click at [180, 91] on div "To" at bounding box center [212, 91] width 97 height 7
click at [195, 92] on div "To" at bounding box center [212, 91] width 97 height 7
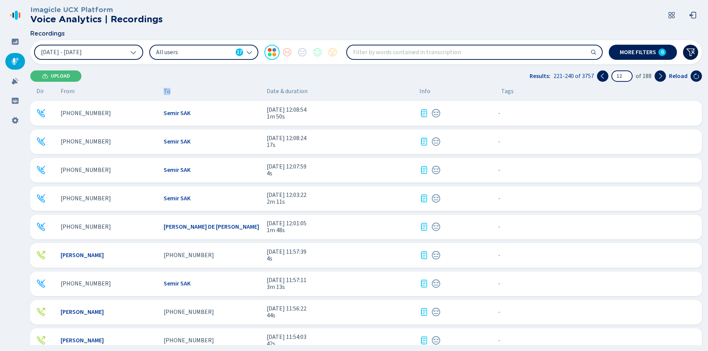
click at [693, 51] on icon at bounding box center [690, 52] width 9 height 9
click at [249, 54] on icon at bounding box center [249, 53] width 5 height 3
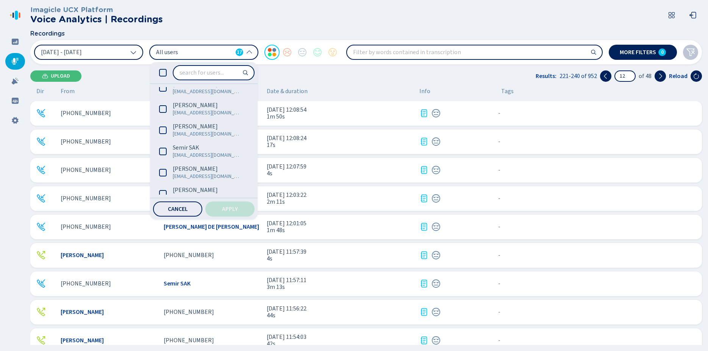
scroll to position [227, 0]
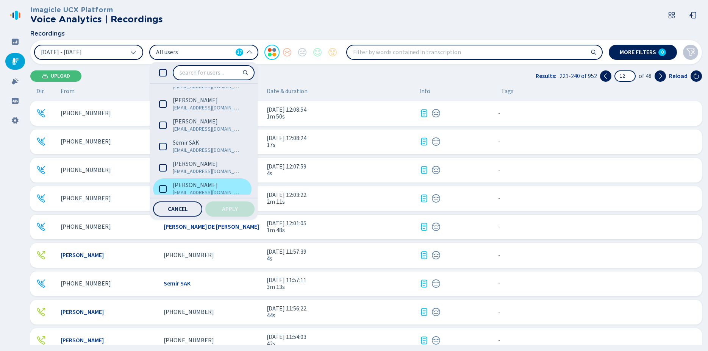
click at [161, 189] on icon at bounding box center [163, 189] width 8 height 8
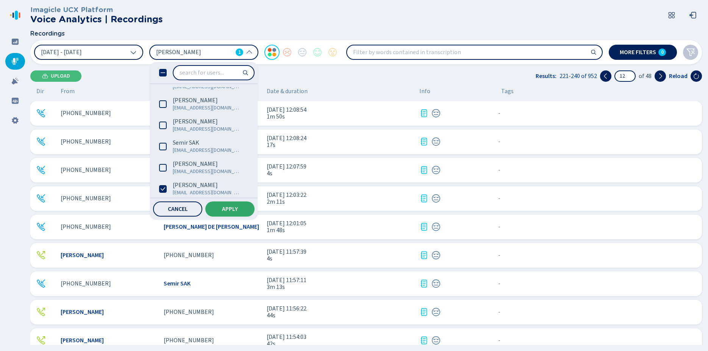
click at [223, 207] on span "Apply" at bounding box center [230, 209] width 16 height 6
type input "1"
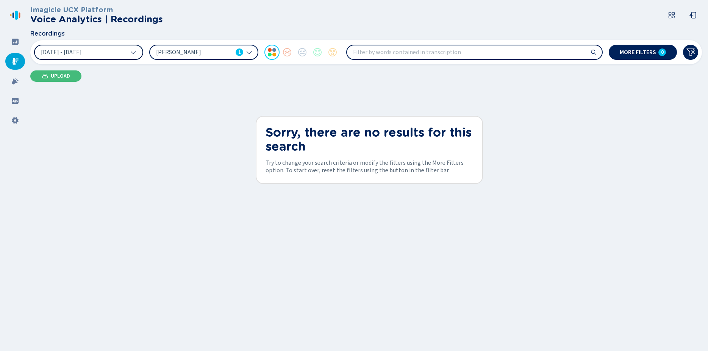
click at [241, 52] on div "1" at bounding box center [240, 52] width 8 height 8
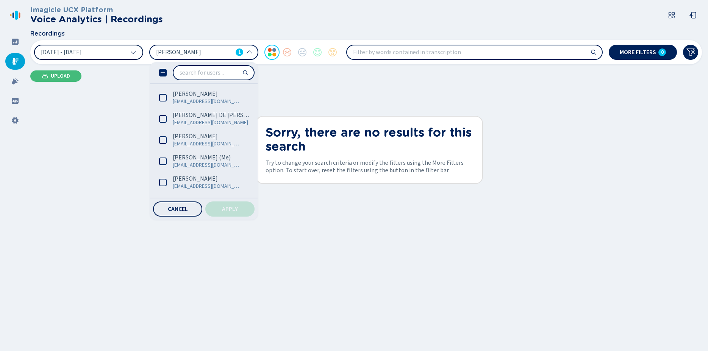
click at [162, 75] on icon at bounding box center [163, 73] width 8 height 8
click at [161, 75] on icon at bounding box center [163, 73] width 8 height 8
click at [230, 209] on span "Apply" at bounding box center [230, 209] width 16 height 6
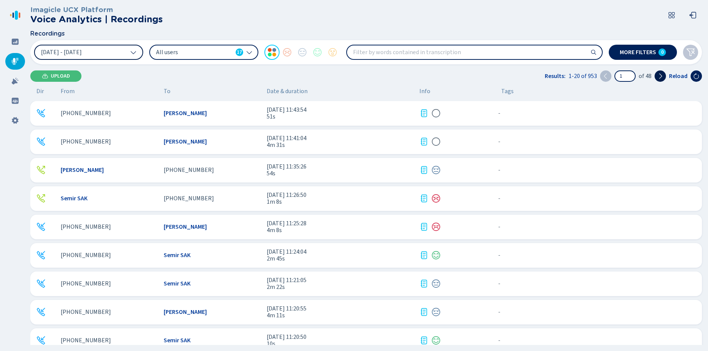
click at [663, 74] on icon at bounding box center [660, 76] width 6 height 6
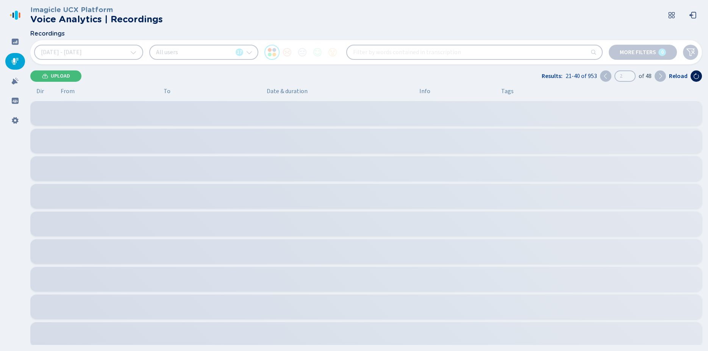
click at [663, 74] on icon at bounding box center [660, 76] width 6 height 6
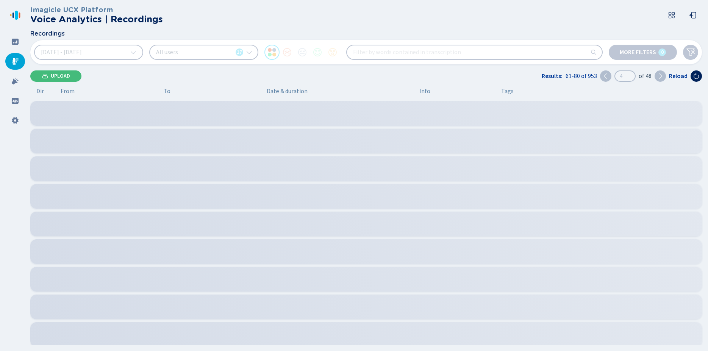
click at [663, 74] on icon at bounding box center [660, 76] width 6 height 6
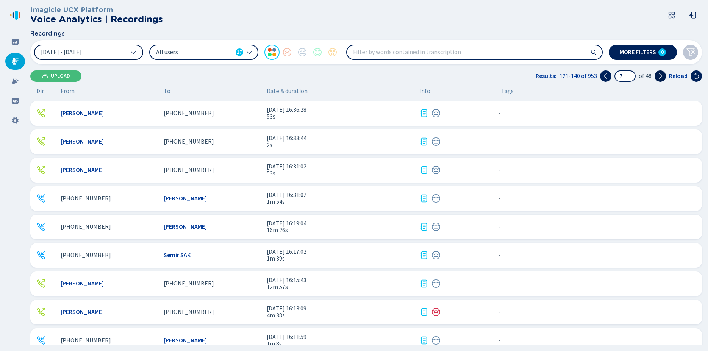
click at [663, 74] on icon at bounding box center [660, 76] width 6 height 6
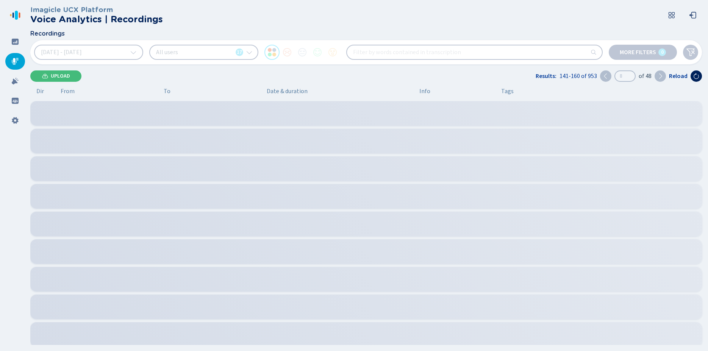
click at [663, 74] on icon at bounding box center [660, 76] width 6 height 6
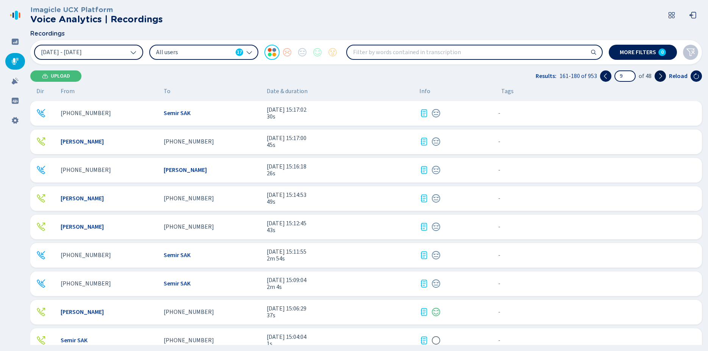
click at [663, 74] on icon at bounding box center [660, 76] width 6 height 6
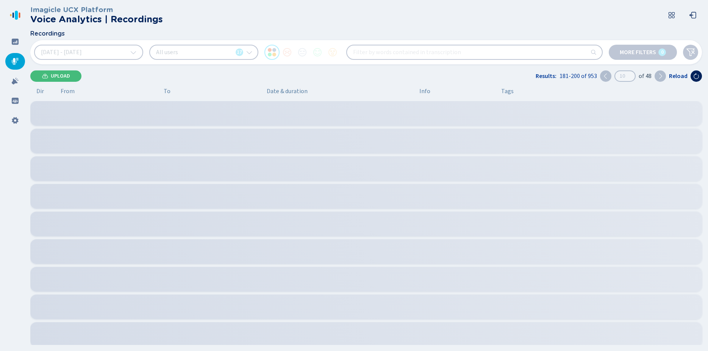
click at [663, 74] on icon at bounding box center [660, 76] width 6 height 6
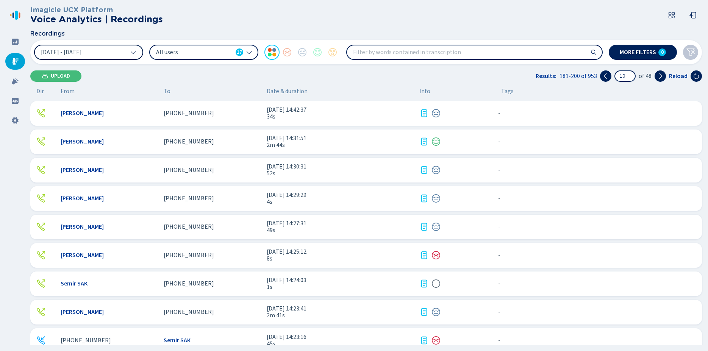
click at [629, 77] on input "10" at bounding box center [625, 76] width 20 height 10
click at [630, 77] on input "10" at bounding box center [625, 76] width 20 height 10
click at [663, 75] on icon at bounding box center [660, 76] width 6 height 6
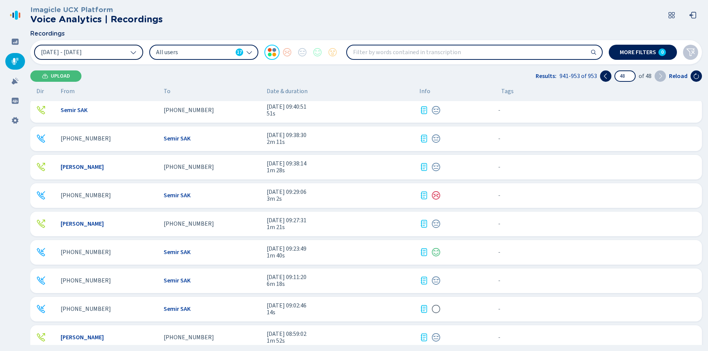
scroll to position [125, 0]
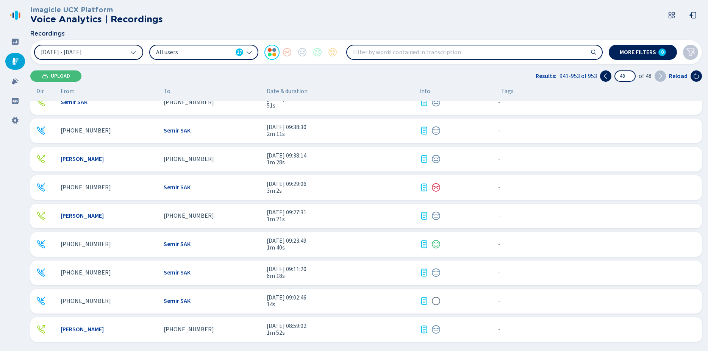
click at [659, 74] on icon at bounding box center [660, 76] width 6 height 6
click at [606, 75] on icon at bounding box center [605, 75] width 3 height 5
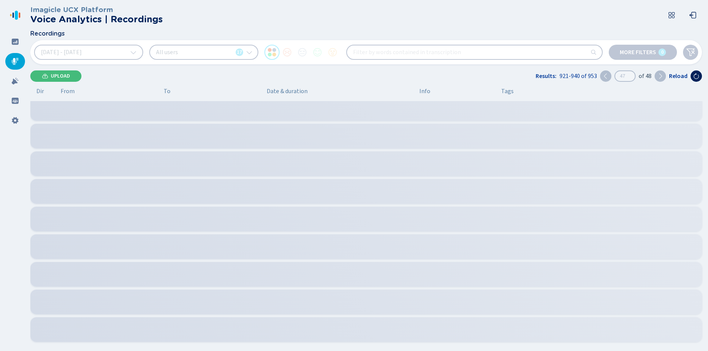
scroll to position [33, 0]
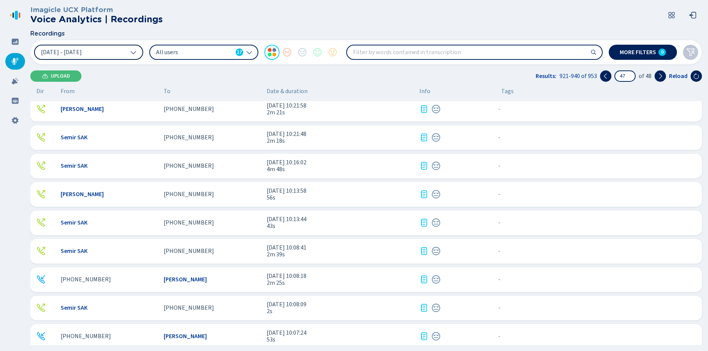
click at [132, 53] on icon at bounding box center [133, 52] width 6 height 6
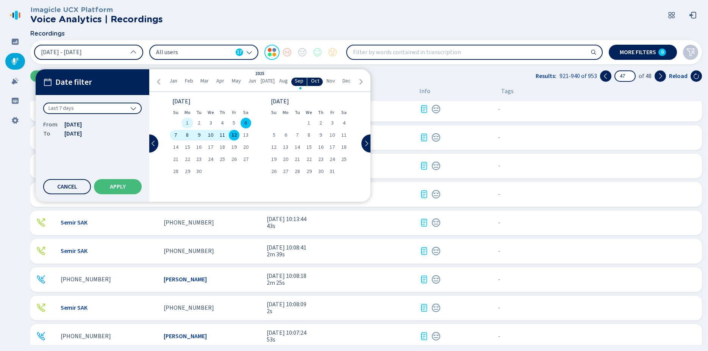
click at [188, 120] on span "1" at bounding box center [187, 122] width 3 height 5
click at [283, 82] on span "Aug" at bounding box center [283, 81] width 9 height 6
click at [275, 170] on span "24" at bounding box center [273, 171] width 5 height 5
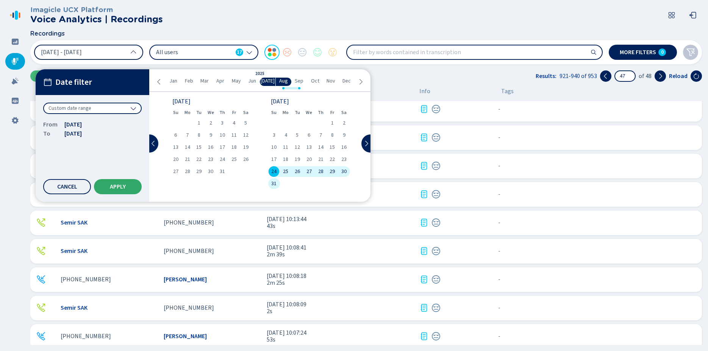
click at [125, 187] on span "Apply" at bounding box center [118, 187] width 16 height 6
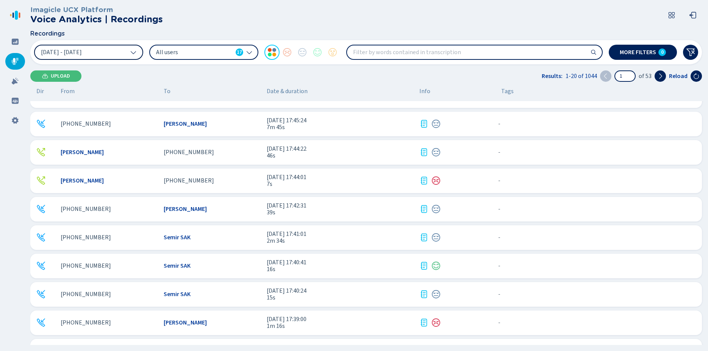
scroll to position [0, 0]
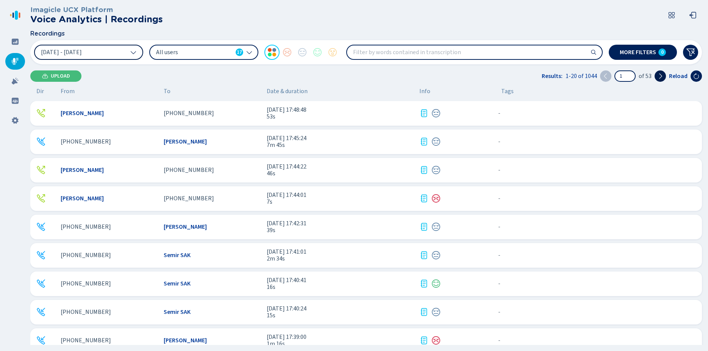
click at [661, 76] on icon at bounding box center [660, 76] width 6 height 6
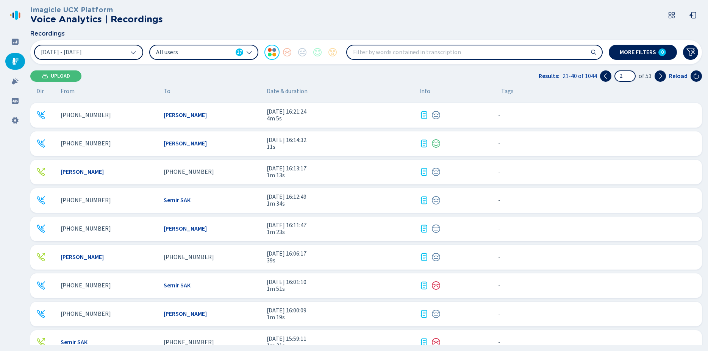
scroll to position [323, 0]
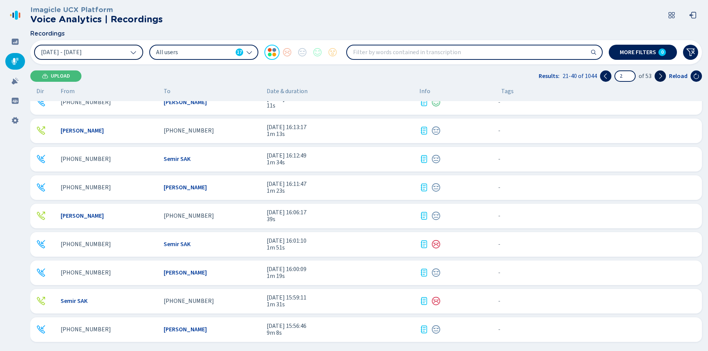
click at [660, 77] on icon at bounding box center [660, 76] width 6 height 6
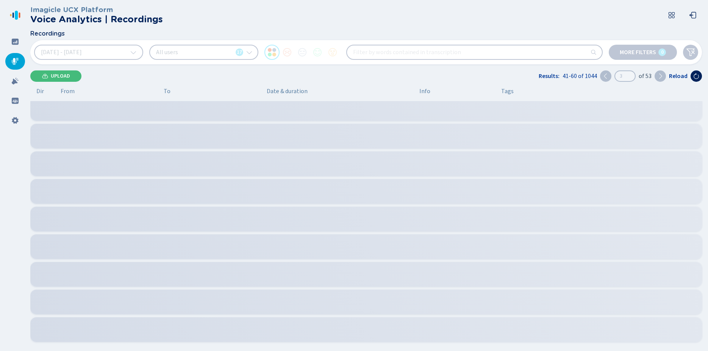
scroll to position [33, 0]
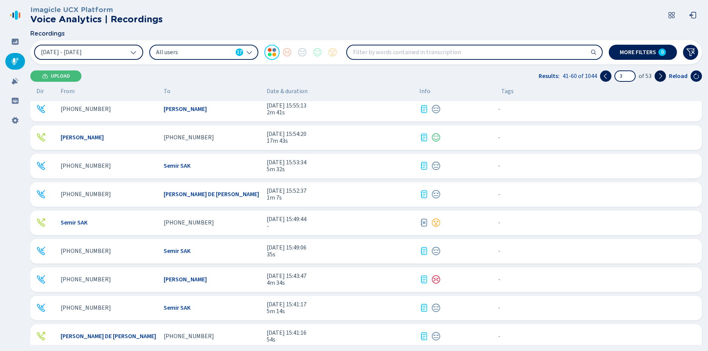
click at [660, 77] on icon at bounding box center [660, 76] width 6 height 6
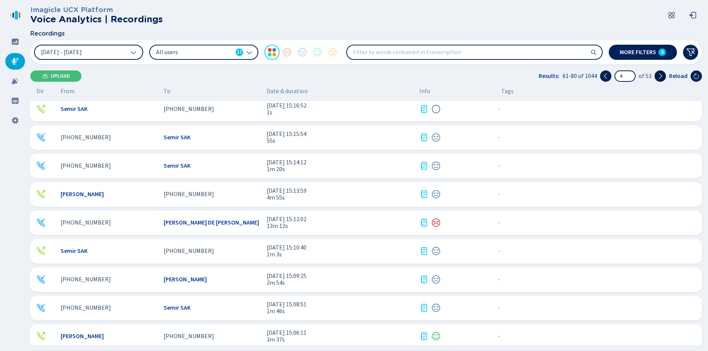
click at [660, 77] on icon at bounding box center [660, 76] width 6 height 6
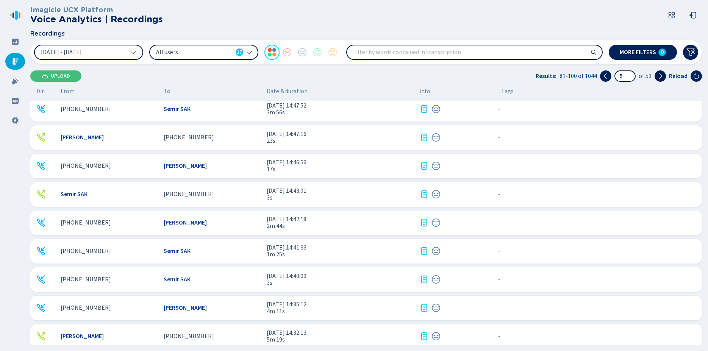
click at [660, 77] on icon at bounding box center [660, 76] width 6 height 6
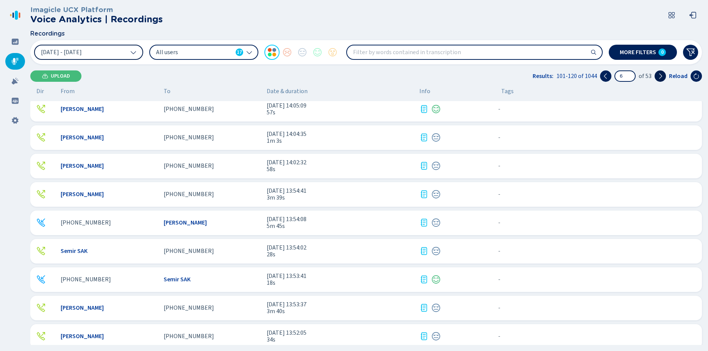
click at [660, 77] on icon at bounding box center [660, 76] width 6 height 6
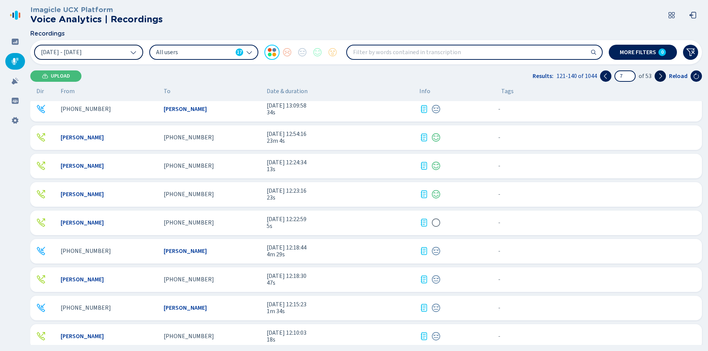
click at [660, 77] on icon at bounding box center [660, 76] width 6 height 6
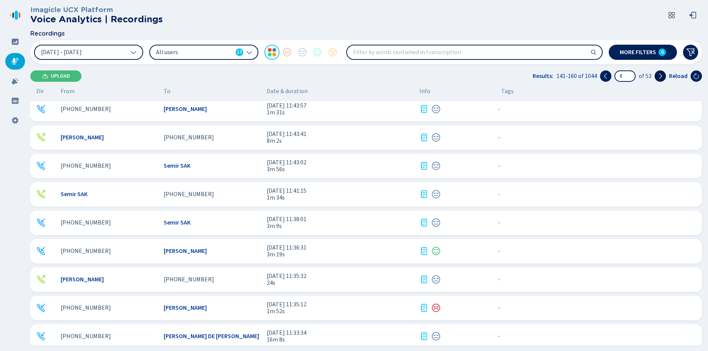
click at [662, 77] on icon at bounding box center [660, 76] width 6 height 6
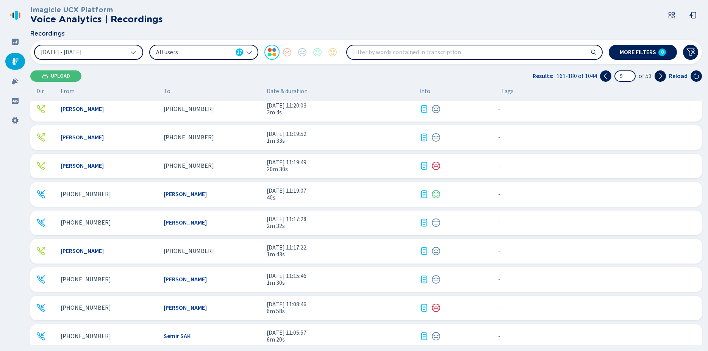
click at [662, 77] on icon at bounding box center [660, 76] width 6 height 6
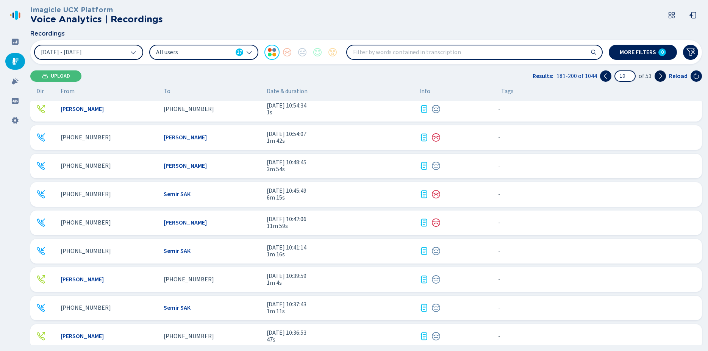
click at [662, 77] on icon at bounding box center [660, 76] width 6 height 6
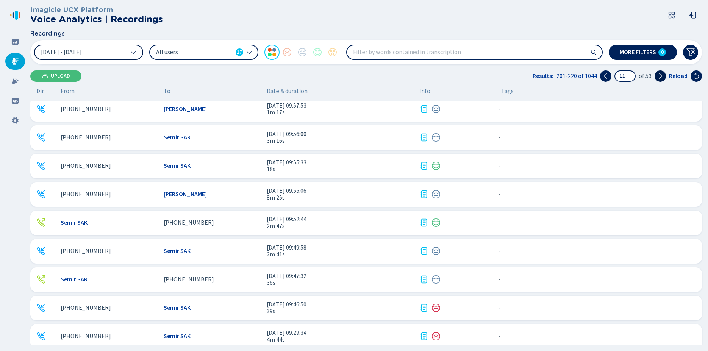
click at [662, 77] on icon at bounding box center [660, 76] width 6 height 6
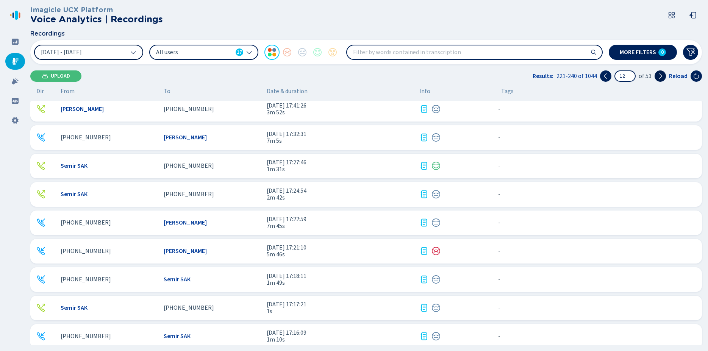
click at [662, 77] on icon at bounding box center [660, 76] width 6 height 6
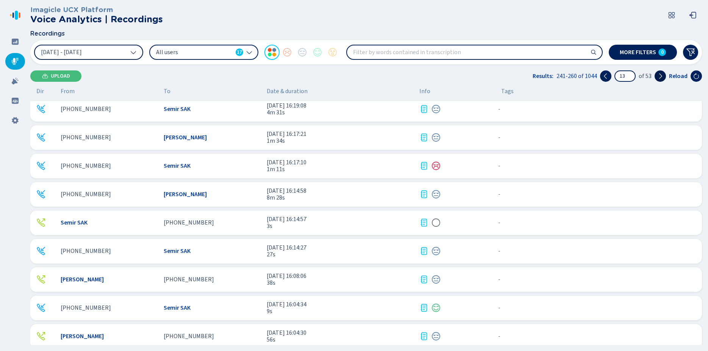
click at [662, 77] on icon at bounding box center [660, 76] width 6 height 6
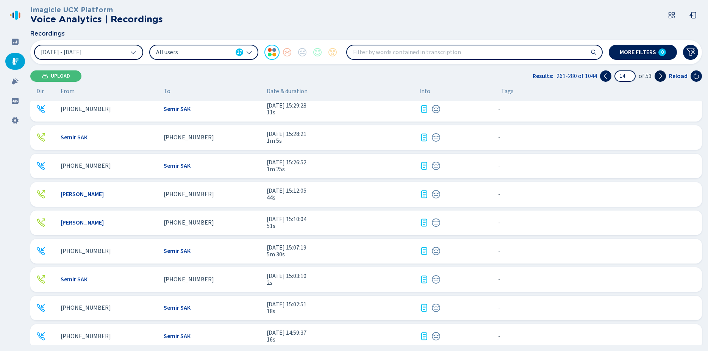
click at [662, 77] on icon at bounding box center [660, 76] width 6 height 6
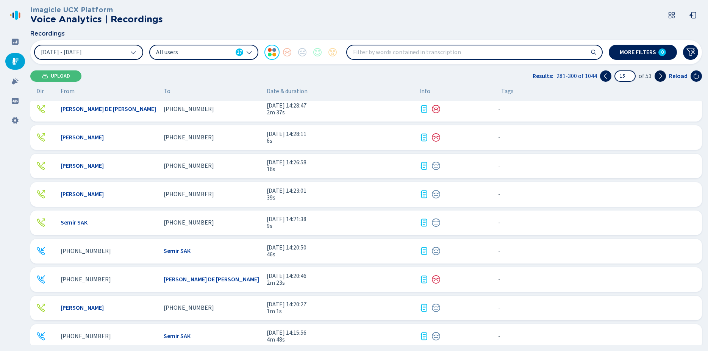
click at [662, 77] on icon at bounding box center [660, 76] width 6 height 6
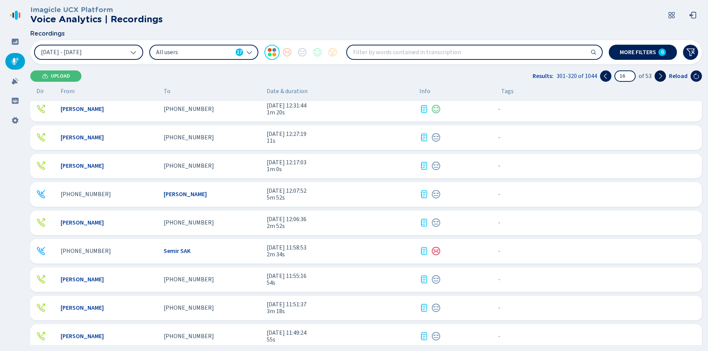
click at [662, 77] on icon at bounding box center [660, 76] width 6 height 6
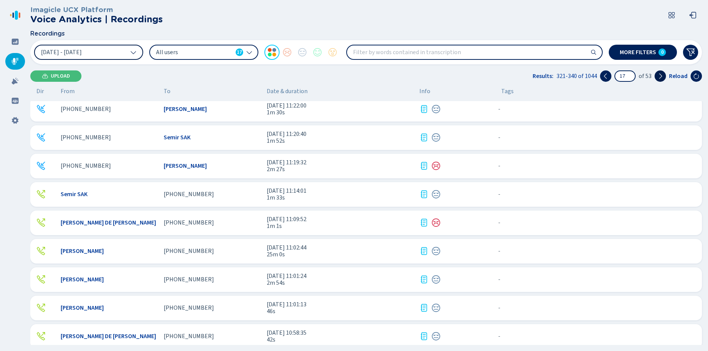
click at [662, 77] on icon at bounding box center [660, 76] width 6 height 6
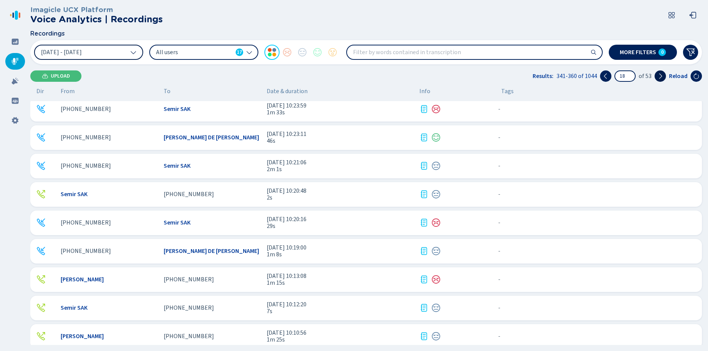
click at [662, 77] on icon at bounding box center [660, 76] width 6 height 6
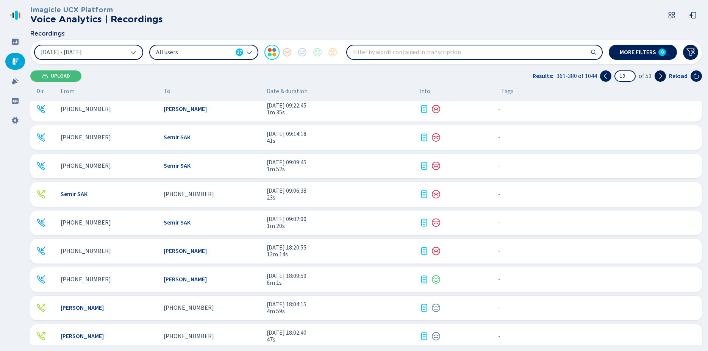
click at [662, 77] on icon at bounding box center [660, 76] width 6 height 6
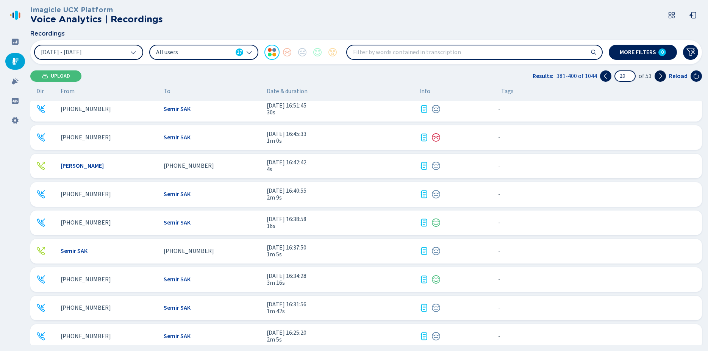
click at [662, 77] on icon at bounding box center [660, 76] width 6 height 6
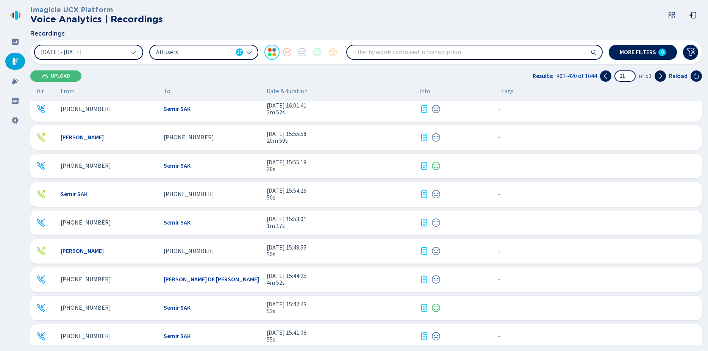
click at [662, 77] on icon at bounding box center [660, 76] width 6 height 6
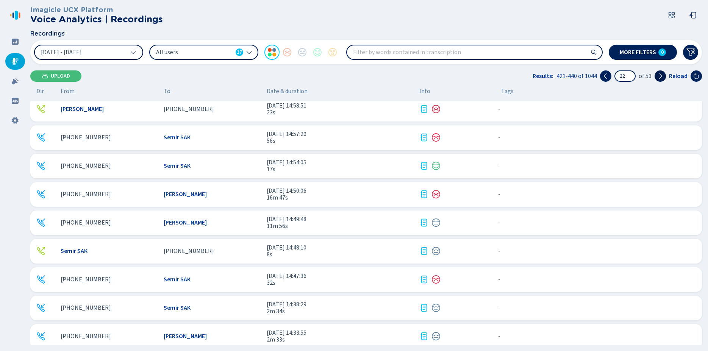
click at [662, 77] on icon at bounding box center [660, 76] width 6 height 6
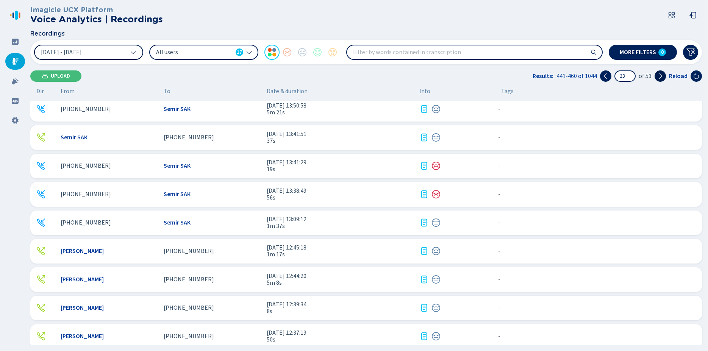
click at [662, 77] on icon at bounding box center [660, 76] width 6 height 6
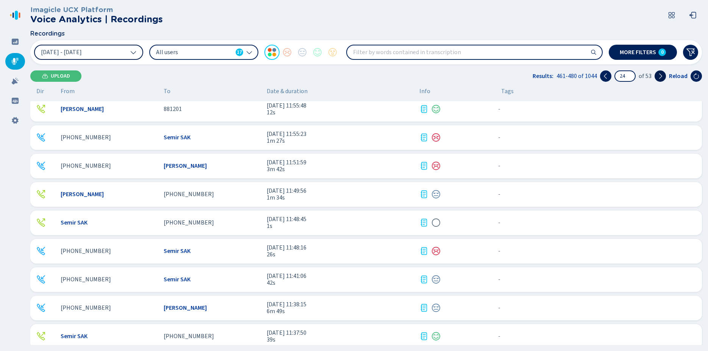
click at [662, 77] on icon at bounding box center [660, 76] width 6 height 6
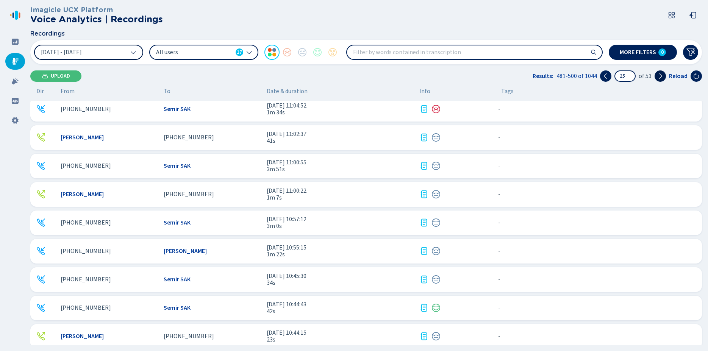
click at [662, 77] on icon at bounding box center [660, 76] width 6 height 6
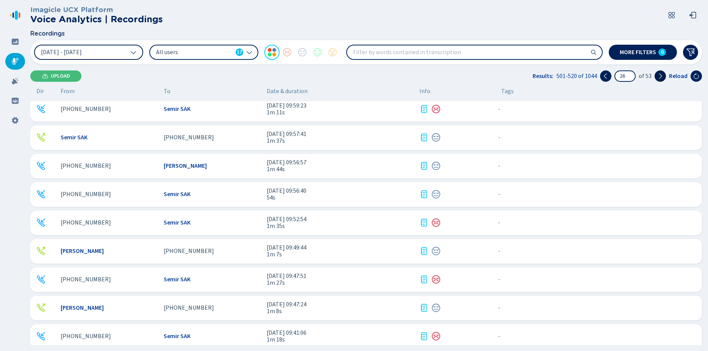
click at [662, 77] on icon at bounding box center [660, 76] width 6 height 6
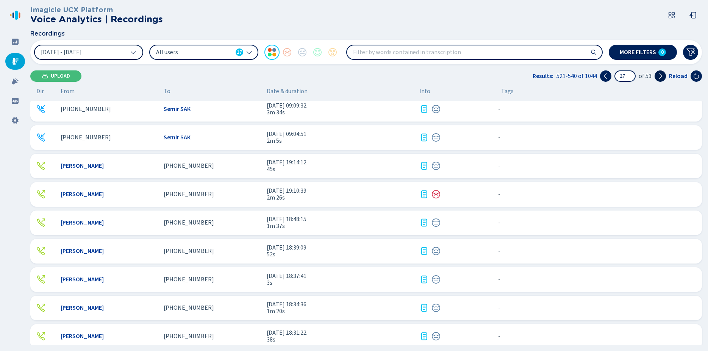
click at [662, 77] on icon at bounding box center [660, 76] width 6 height 6
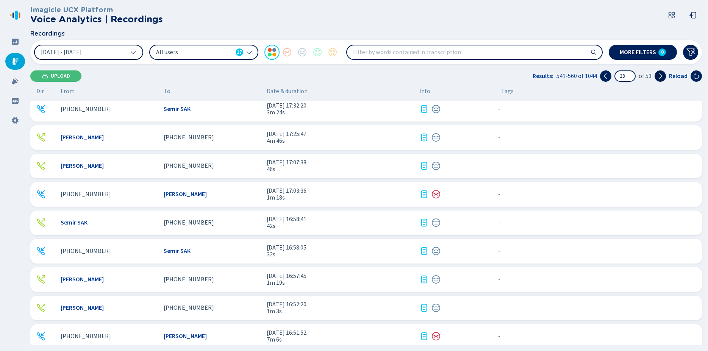
click at [662, 77] on icon at bounding box center [660, 76] width 6 height 6
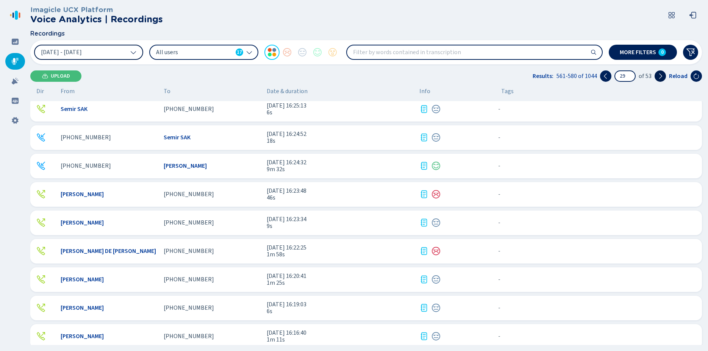
click at [662, 77] on icon at bounding box center [660, 76] width 6 height 6
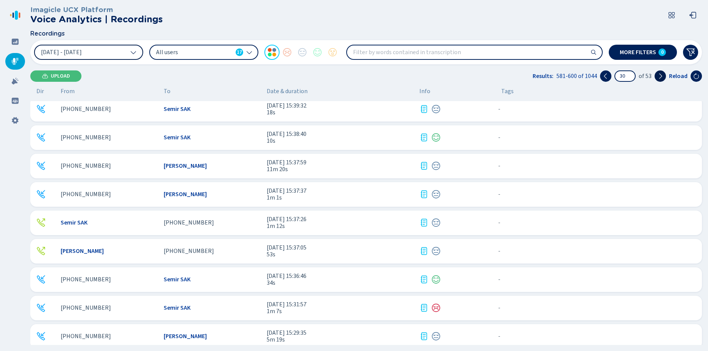
click at [662, 77] on icon at bounding box center [660, 76] width 6 height 6
click at [663, 77] on icon at bounding box center [660, 76] width 6 height 6
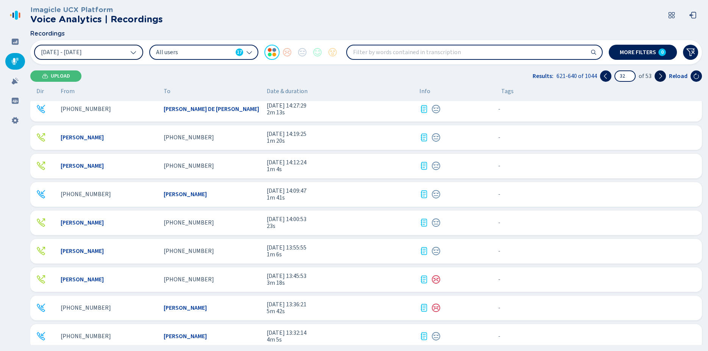
click at [663, 77] on icon at bounding box center [660, 76] width 6 height 6
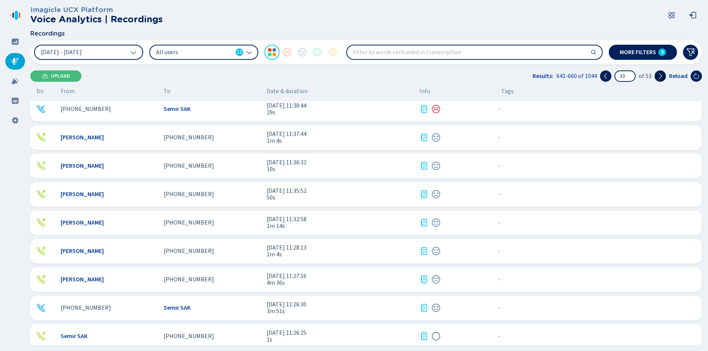
click at [663, 77] on icon at bounding box center [660, 76] width 6 height 6
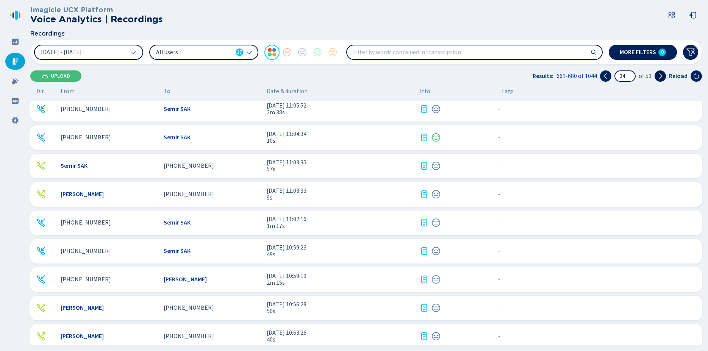
click at [663, 77] on icon at bounding box center [660, 76] width 6 height 6
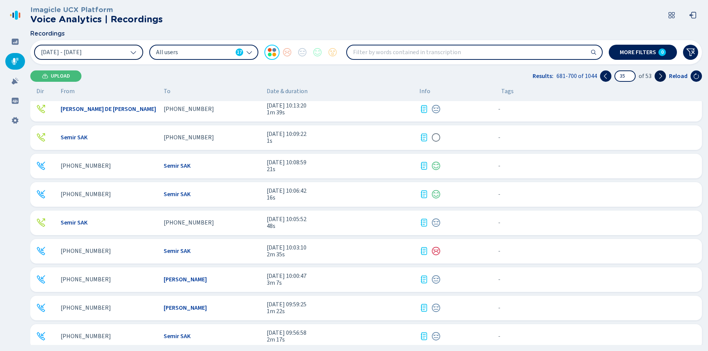
click at [663, 77] on icon at bounding box center [660, 76] width 6 height 6
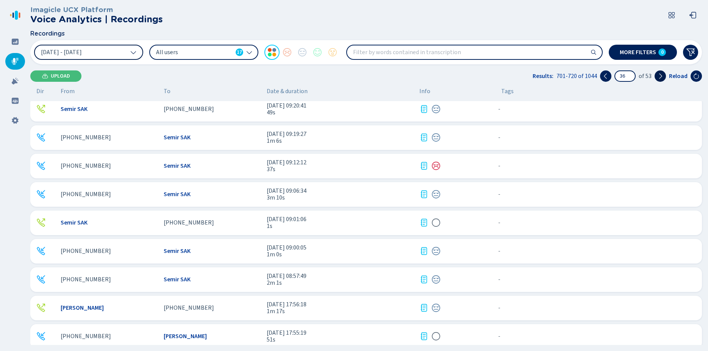
click at [663, 77] on icon at bounding box center [660, 76] width 6 height 6
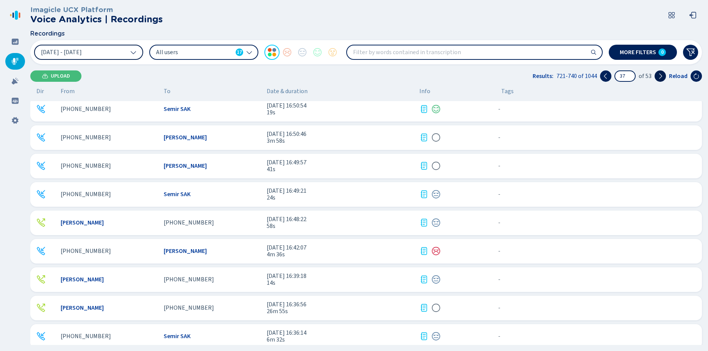
click at [663, 77] on icon at bounding box center [660, 76] width 6 height 6
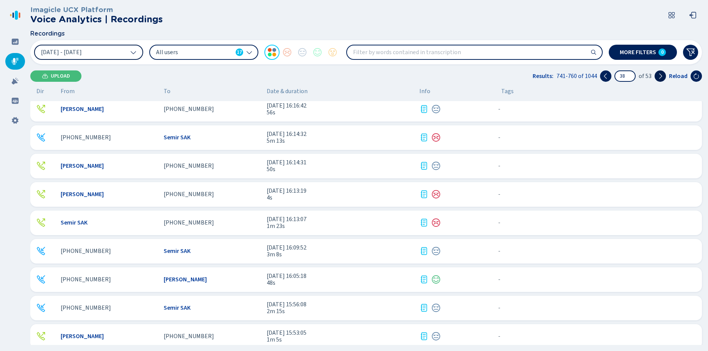
click at [663, 77] on icon at bounding box center [660, 76] width 6 height 6
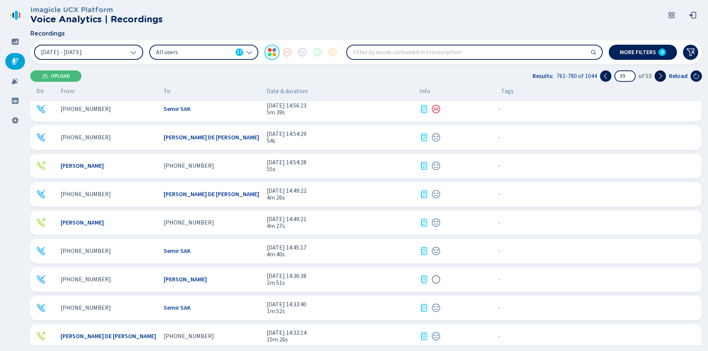
click at [663, 77] on icon at bounding box center [660, 76] width 6 height 6
type input "40"
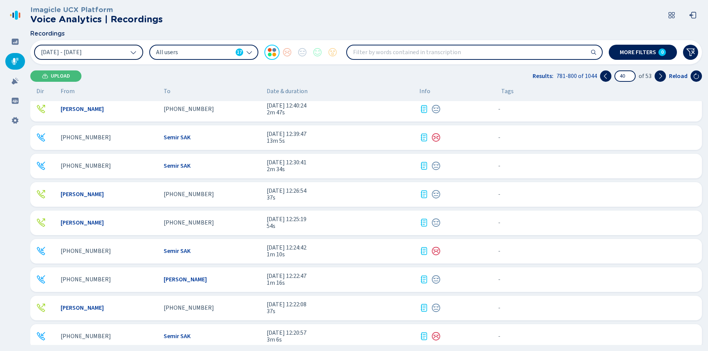
click at [361, 51] on input "search" at bounding box center [474, 52] width 255 height 14
paste input "search"
click at [631, 56] on button "More filters 0" at bounding box center [643, 52] width 68 height 15
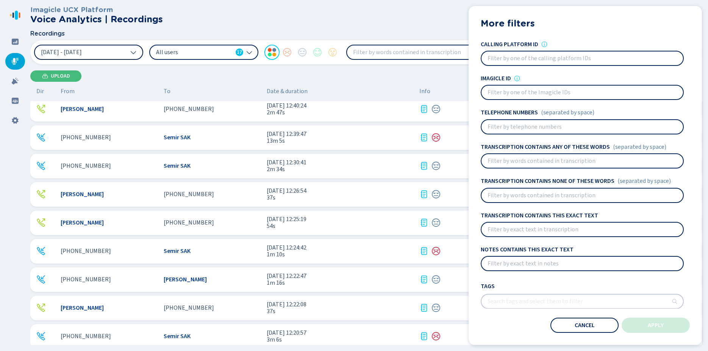
click at [511, 128] on input at bounding box center [582, 127] width 202 height 14
paste input "[PHONE_NUMBER]"
type input "[PHONE_NUMBER]"
click at [653, 323] on span "Apply" at bounding box center [656, 325] width 16 height 6
type input "1"
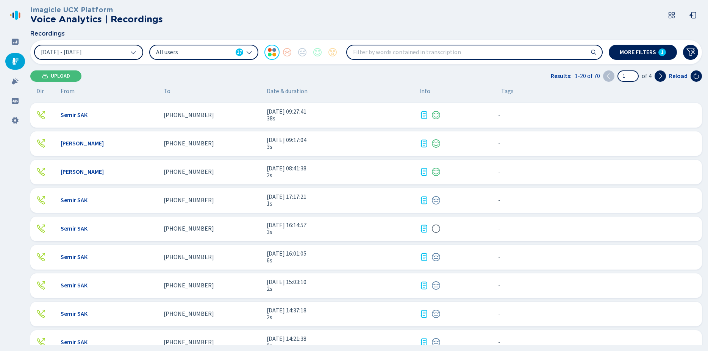
scroll to position [323, 0]
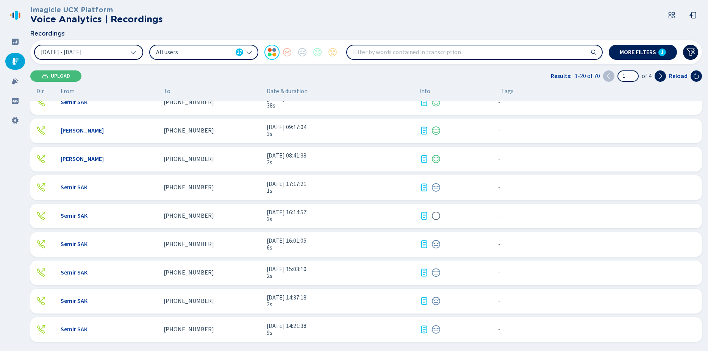
click at [691, 51] on icon at bounding box center [690, 52] width 9 height 9
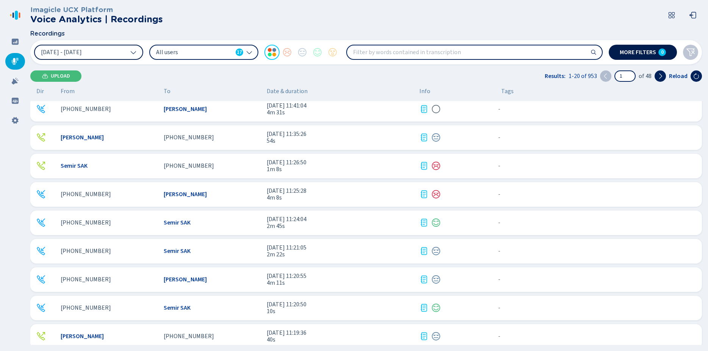
click at [644, 53] on span "More filters" at bounding box center [638, 52] width 36 height 6
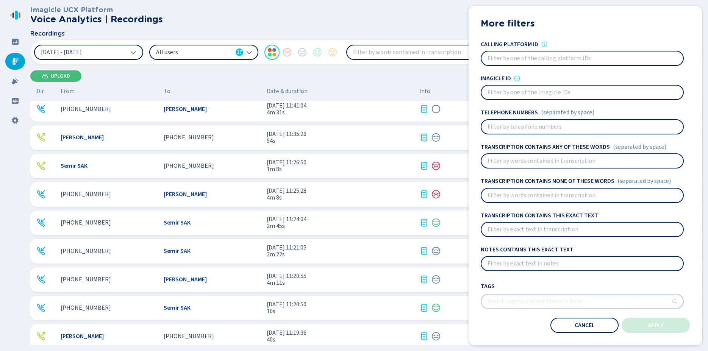
click at [509, 126] on input at bounding box center [582, 127] width 202 height 14
paste input "[PHONE_NUMBER]"
type input "[PHONE_NUMBER]"
click at [651, 325] on span "Apply" at bounding box center [656, 325] width 16 height 6
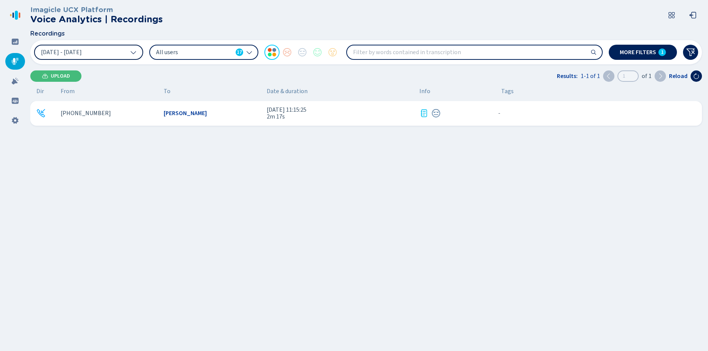
scroll to position [0, 0]
click at [134, 53] on icon at bounding box center [133, 52] width 6 height 6
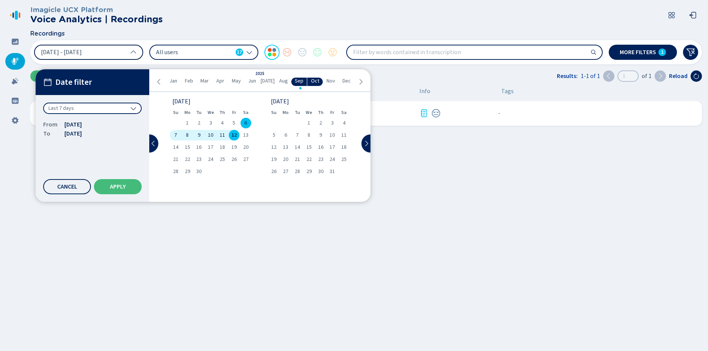
click at [281, 82] on span "Aug" at bounding box center [283, 81] width 9 height 6
click at [276, 159] on span "17" at bounding box center [273, 159] width 5 height 5
click at [297, 81] on span "Sep" at bounding box center [299, 81] width 9 height 6
click at [234, 134] on span "12" at bounding box center [233, 135] width 5 height 5
click at [127, 187] on button "Apply" at bounding box center [118, 186] width 48 height 15
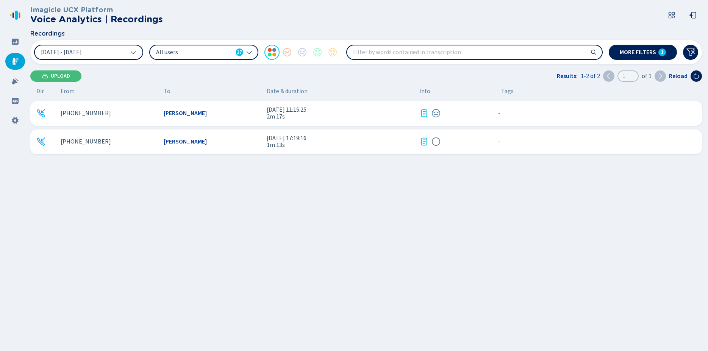
click at [187, 141] on span "[PERSON_NAME]" at bounding box center [185, 141] width 43 height 7
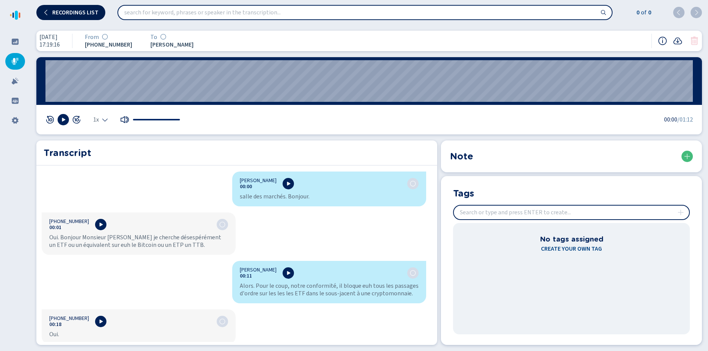
click at [62, 11] on span "Recordings list" at bounding box center [75, 12] width 46 height 6
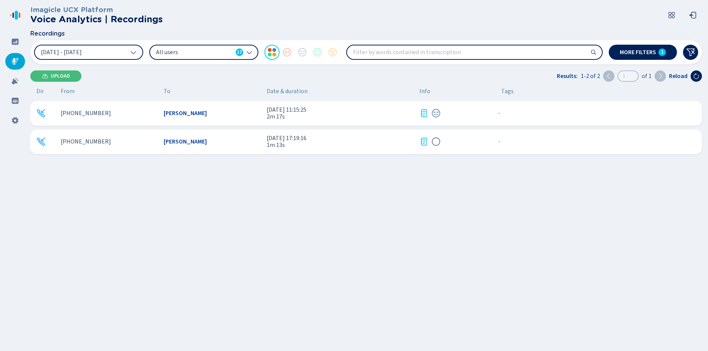
click at [221, 141] on div "[PERSON_NAME]" at bounding box center [212, 141] width 97 height 7
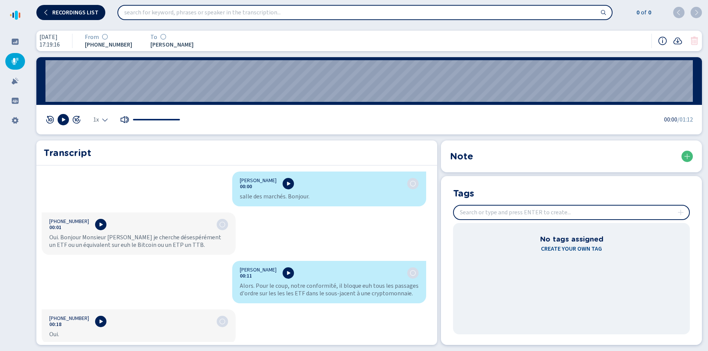
click at [74, 14] on span "Recordings list" at bounding box center [75, 12] width 46 height 6
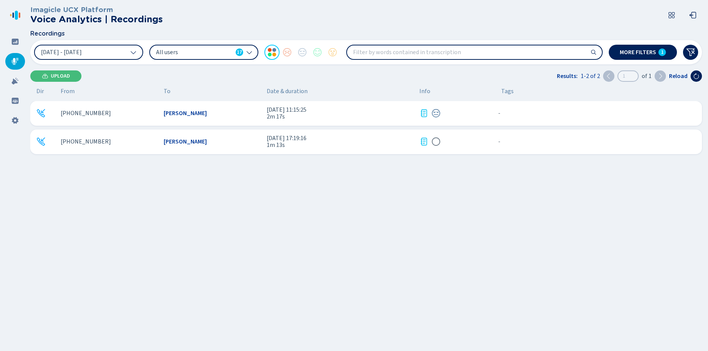
click at [379, 51] on input "search" at bounding box center [474, 52] width 255 height 14
click at [649, 53] on span "More filters" at bounding box center [638, 52] width 36 height 6
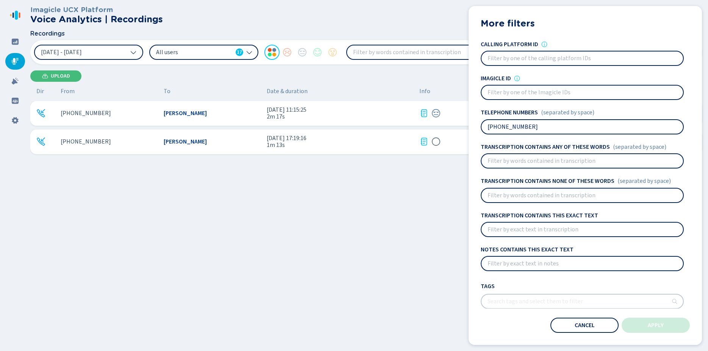
click at [546, 126] on input "[PHONE_NUMBER]" at bounding box center [582, 127] width 202 height 14
click at [529, 198] on input at bounding box center [582, 196] width 202 height 14
type input "whats"
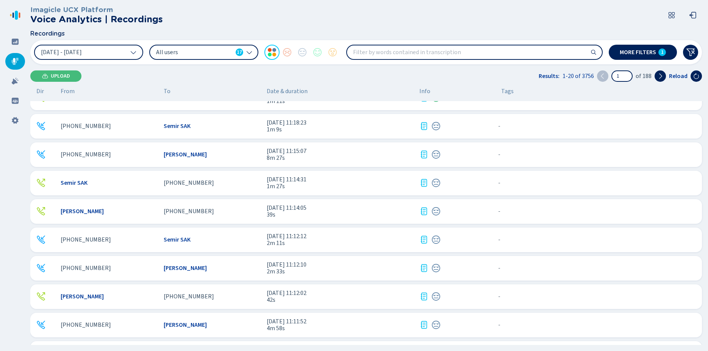
scroll to position [323, 0]
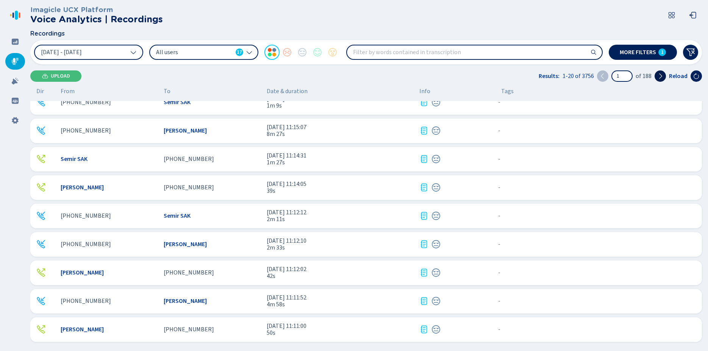
click at [659, 74] on icon at bounding box center [660, 76] width 6 height 6
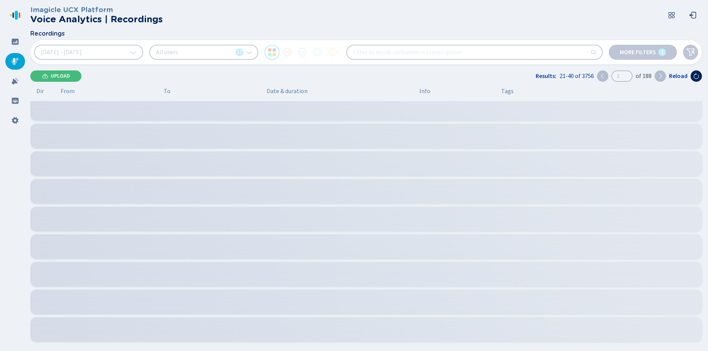
scroll to position [33, 0]
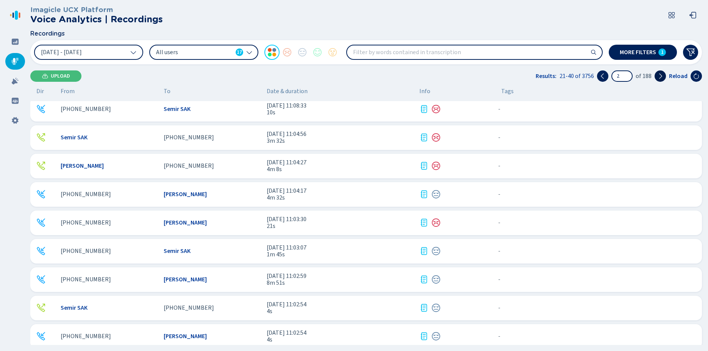
click at [660, 77] on icon at bounding box center [660, 76] width 6 height 6
type input "3"
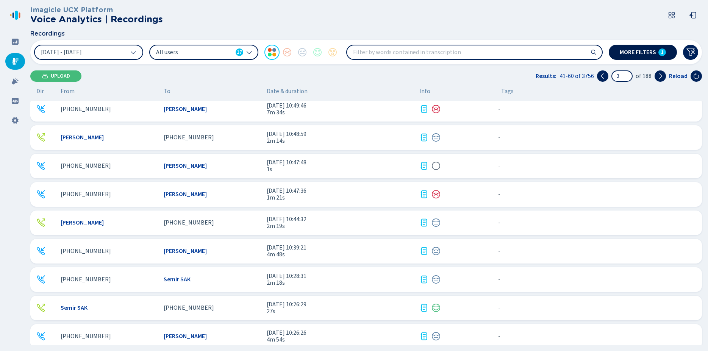
click at [644, 55] on span "More filters" at bounding box center [638, 52] width 36 height 6
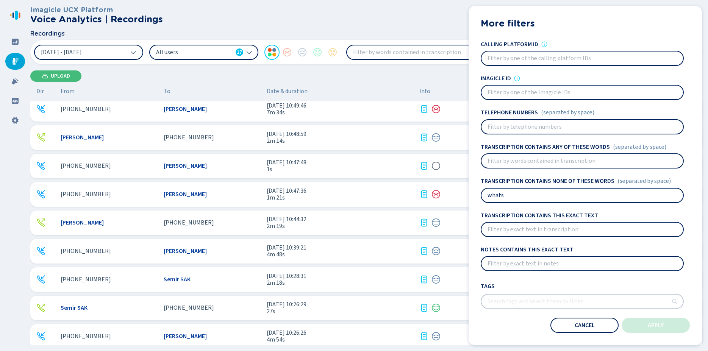
click at [528, 202] on input "whats" at bounding box center [582, 196] width 202 height 14
type input "whatsapp"
click at [656, 323] on span "Apply" at bounding box center [656, 325] width 16 height 6
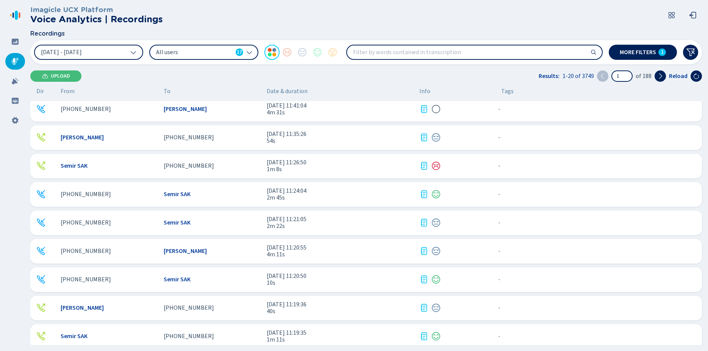
scroll to position [260, 0]
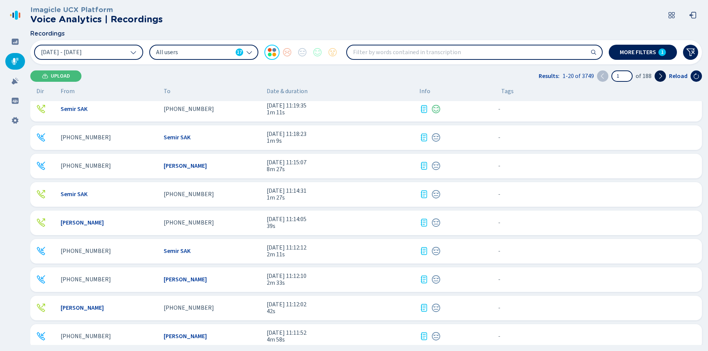
click at [660, 78] on icon at bounding box center [660, 75] width 3 height 5
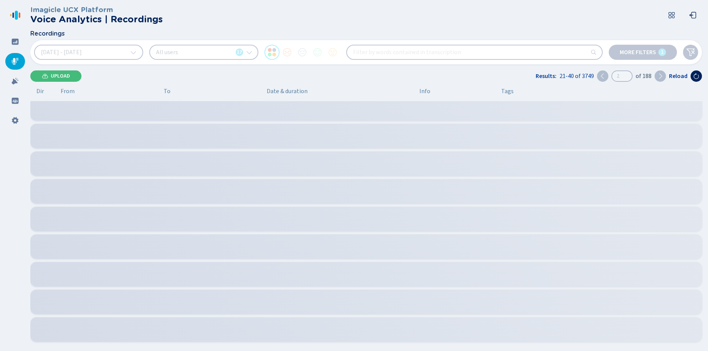
scroll to position [33, 0]
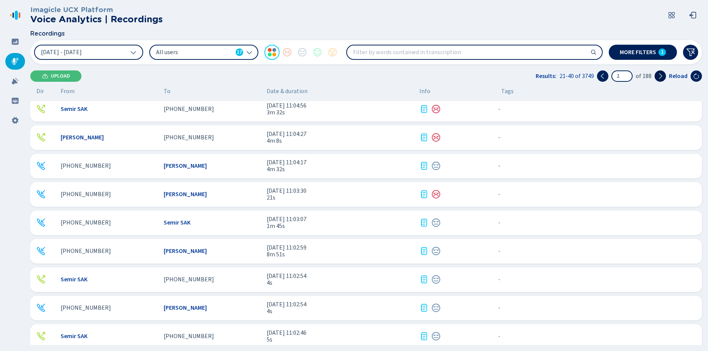
click at [660, 76] on icon at bounding box center [660, 76] width 6 height 6
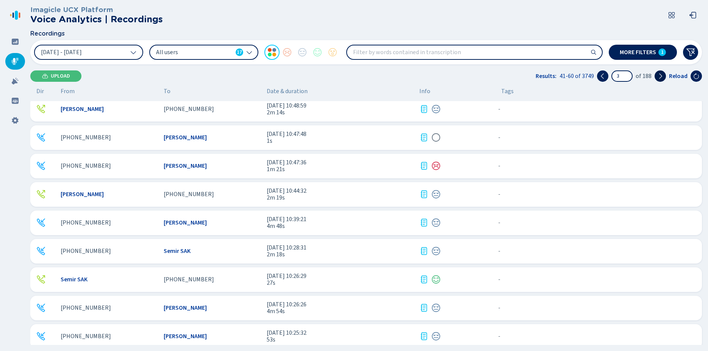
click at [660, 76] on icon at bounding box center [660, 76] width 6 height 6
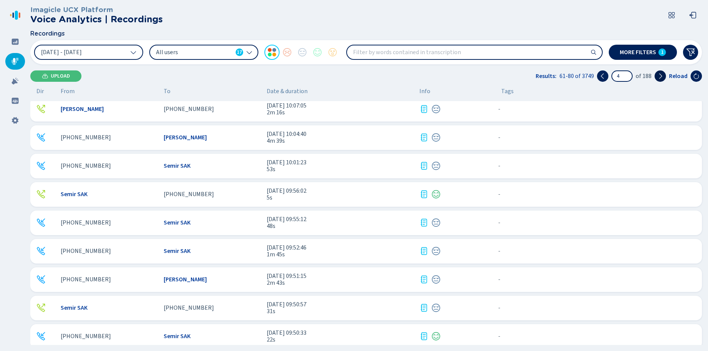
click at [660, 76] on icon at bounding box center [660, 76] width 6 height 6
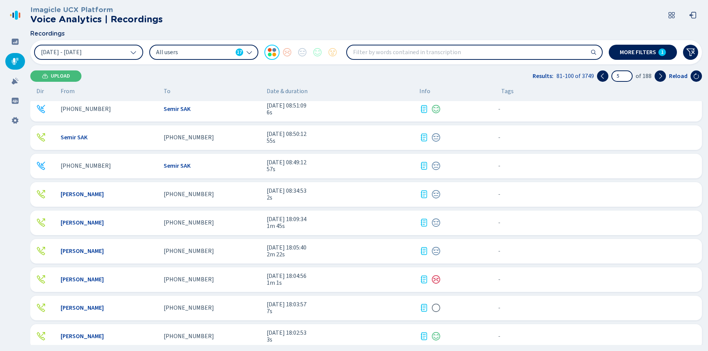
click at [627, 77] on input "5" at bounding box center [622, 76] width 20 height 10
click at [625, 77] on input "5" at bounding box center [622, 76] width 20 height 10
type input "188"
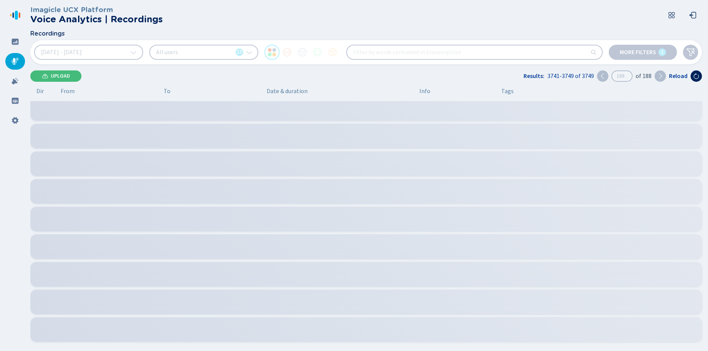
scroll to position [11, 0]
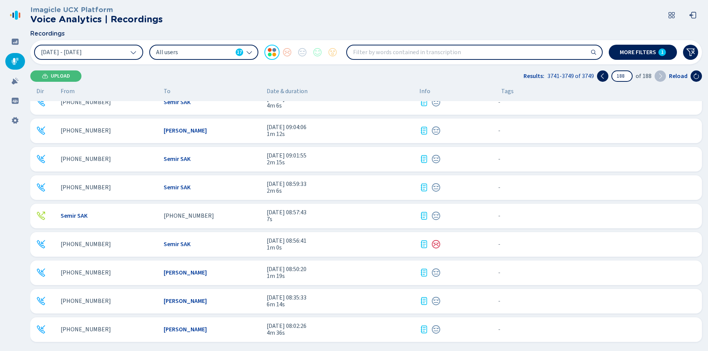
click at [424, 329] on icon at bounding box center [423, 329] width 9 height 9
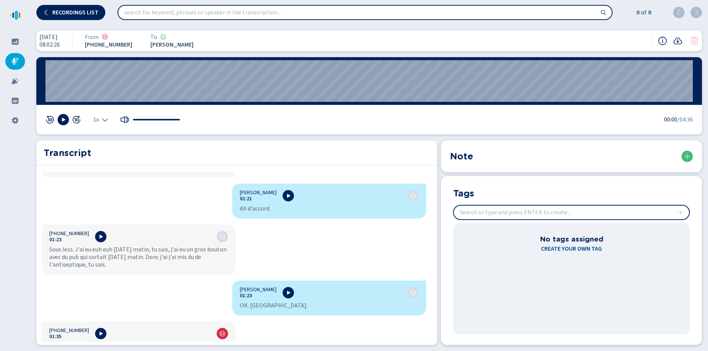
scroll to position [587, 0]
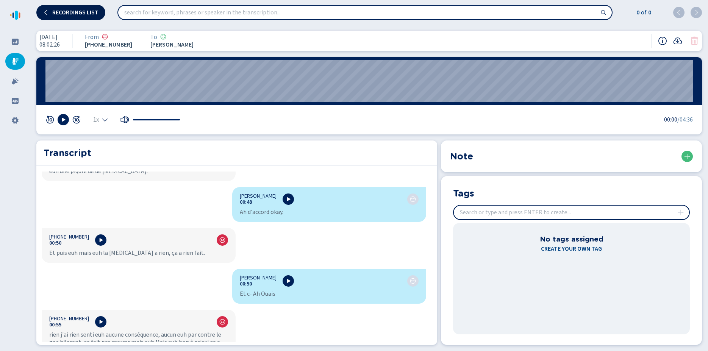
click at [79, 7] on button "Recordings list" at bounding box center [70, 12] width 69 height 15
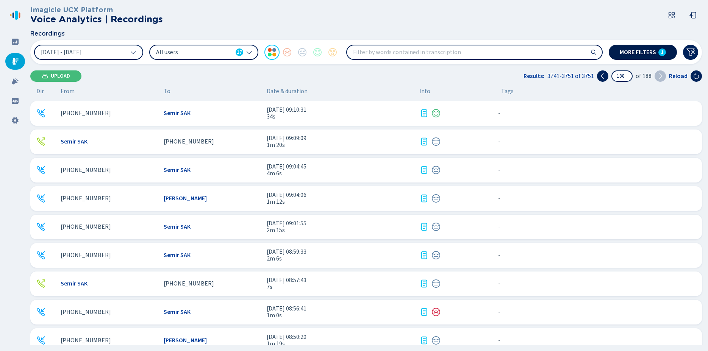
click at [639, 53] on span "More filters" at bounding box center [638, 52] width 36 height 6
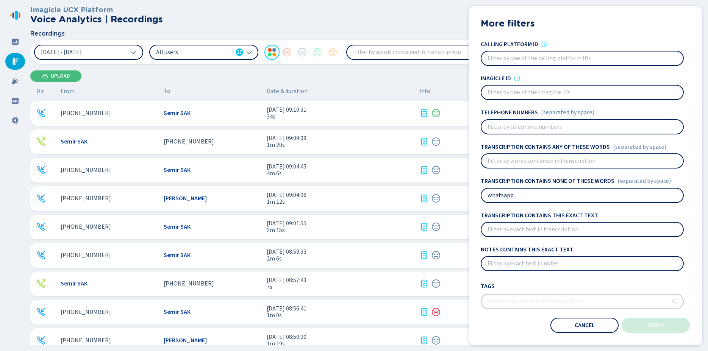
drag, startPoint x: 526, startPoint y: 195, endPoint x: 483, endPoint y: 194, distance: 42.8
click at [483, 194] on input "whatsapp" at bounding box center [582, 196] width 202 height 14
click at [508, 156] on input at bounding box center [582, 161] width 202 height 14
paste input "whatsapp"
type input "whatsapp"
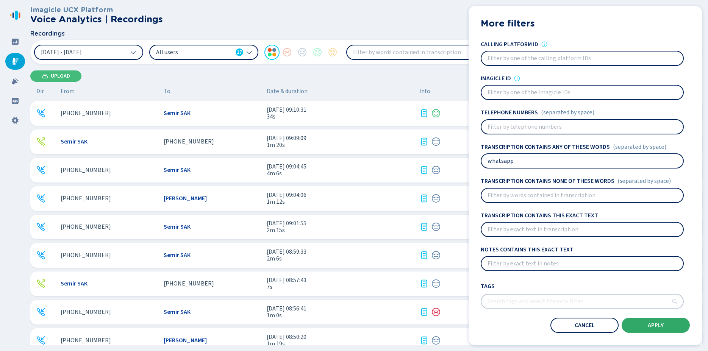
click at [647, 328] on button "Apply" at bounding box center [656, 325] width 68 height 15
type input "1"
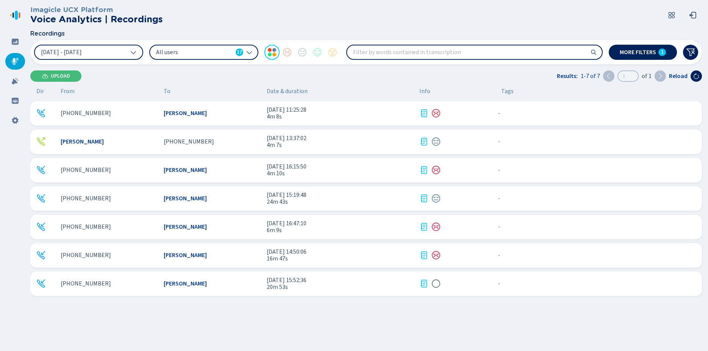
click at [422, 283] on icon at bounding box center [423, 283] width 9 height 9
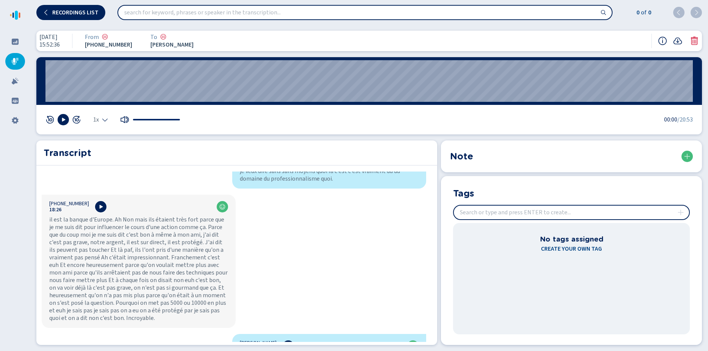
scroll to position [5013, 0]
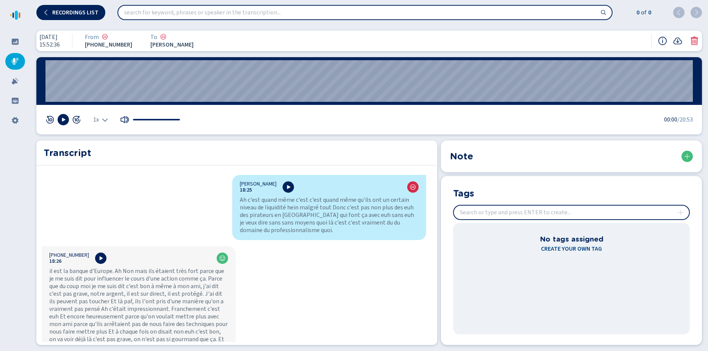
click at [273, 120] on div "1x 00:00 /20:53" at bounding box center [368, 119] width 647 height 11
click at [68, 8] on button "Recordings list" at bounding box center [70, 12] width 69 height 15
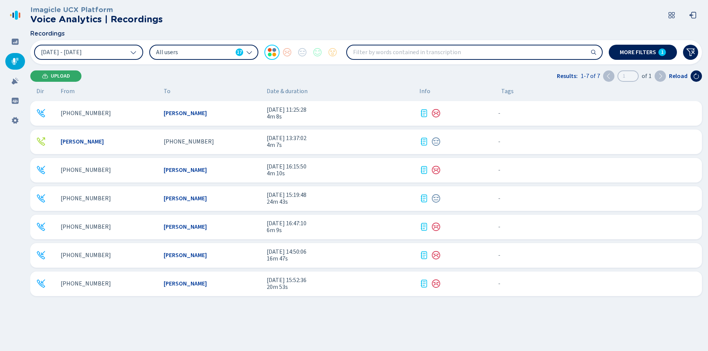
click at [50, 75] on button "Upload" at bounding box center [55, 75] width 51 height 11
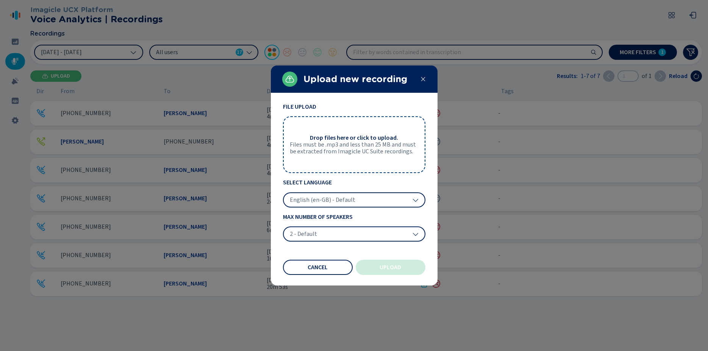
click at [319, 139] on span "Drop files here or click to upload." at bounding box center [354, 137] width 88 height 7
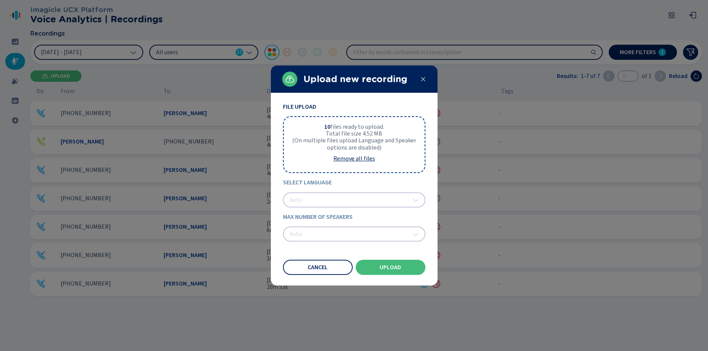
click at [307, 200] on div "Select Language Auto" at bounding box center [354, 193] width 142 height 28
click at [394, 266] on span "Upload" at bounding box center [391, 267] width 22 height 6
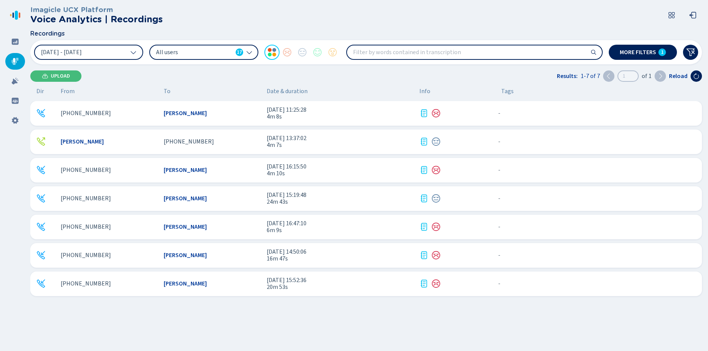
click at [181, 327] on div "Imagicle UCX Platform Voice Analytics | Recordings Recordings [DATE] - [DATE] A…" at bounding box center [369, 175] width 678 height 351
click at [694, 75] on icon at bounding box center [696, 76] width 5 height 6
click at [48, 82] on button "Upload" at bounding box center [55, 75] width 51 height 11
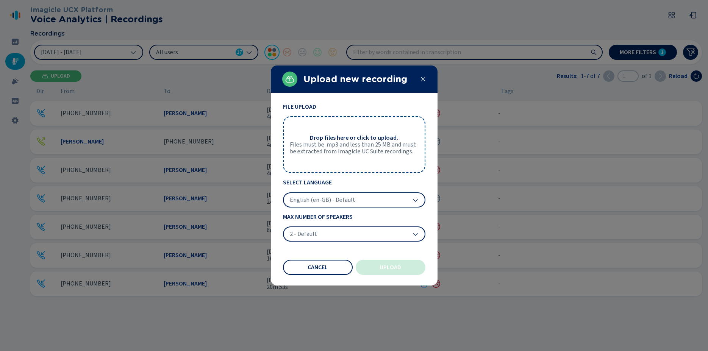
click at [329, 152] on span "Files must be .mp3 and less than 25 MB and must be extracted from Imagicle UC S…" at bounding box center [354, 148] width 129 height 14
click at [374, 264] on button "Upload" at bounding box center [391, 267] width 70 height 15
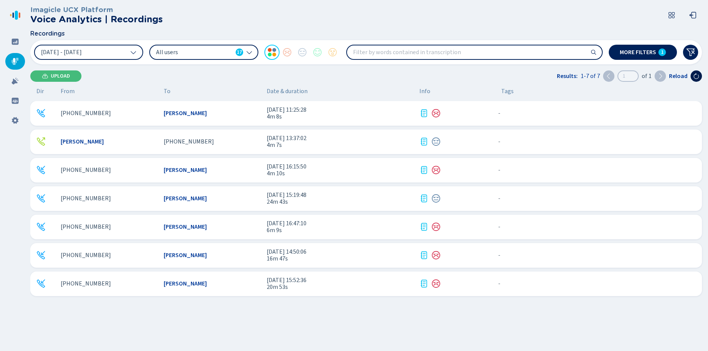
click at [694, 76] on icon at bounding box center [696, 76] width 6 height 6
click at [697, 75] on icon at bounding box center [696, 76] width 6 height 6
